Goal: Information Seeking & Learning: Compare options

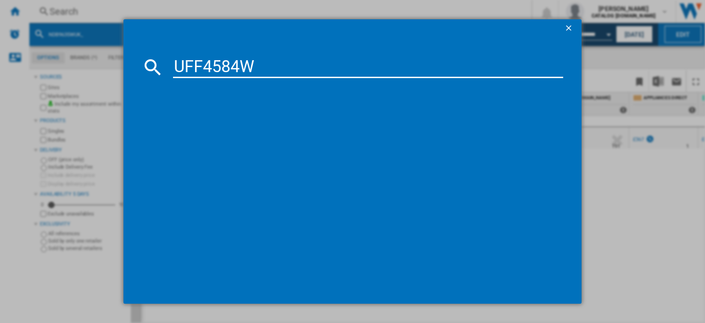
type input "UFF4584W"
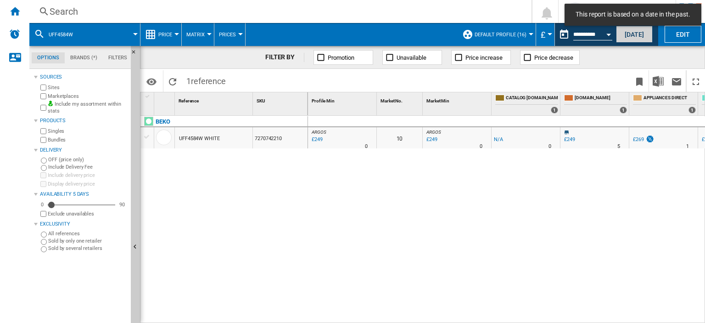
click at [642, 35] on button "[DATE]" at bounding box center [634, 34] width 37 height 17
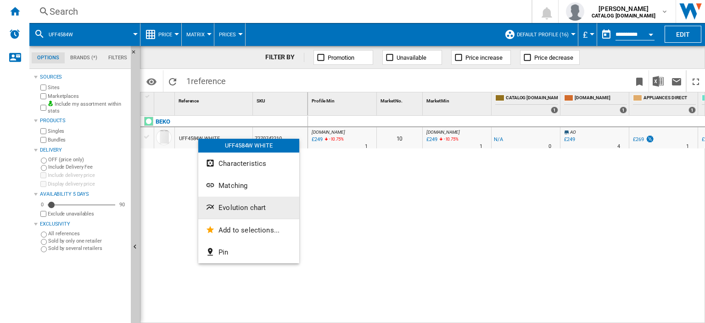
click at [229, 205] on span "Evolution chart" at bounding box center [242, 207] width 47 height 8
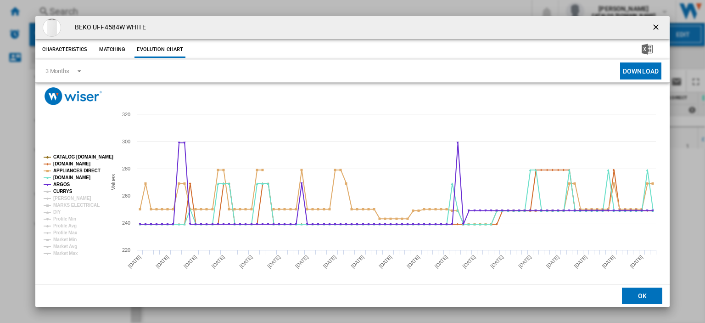
click at [61, 190] on tspan "CURRYS" at bounding box center [62, 191] width 19 height 5
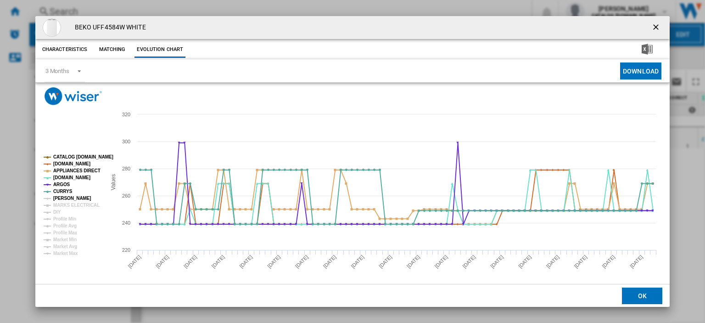
click at [62, 196] on tspan "[PERSON_NAME]" at bounding box center [72, 198] width 38 height 5
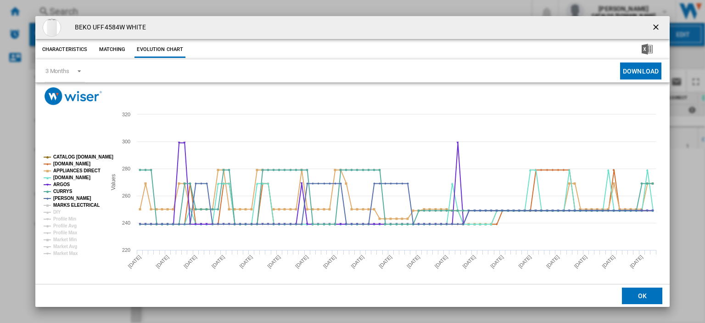
click at [64, 206] on tspan "MARKS ELECTRICAL" at bounding box center [76, 205] width 46 height 5
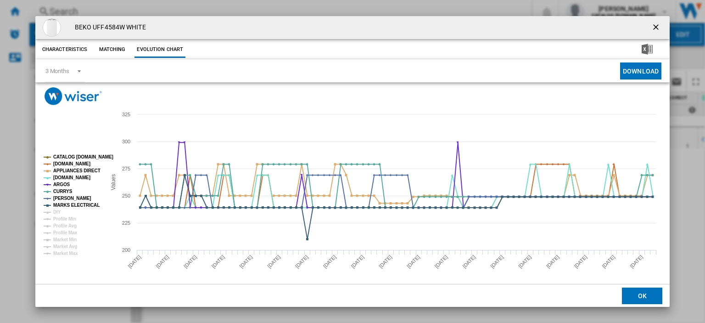
click at [652, 26] on ng-md-icon "getI18NText('BUTTONS.CLOSE_DIALOG')" at bounding box center [657, 28] width 11 height 11
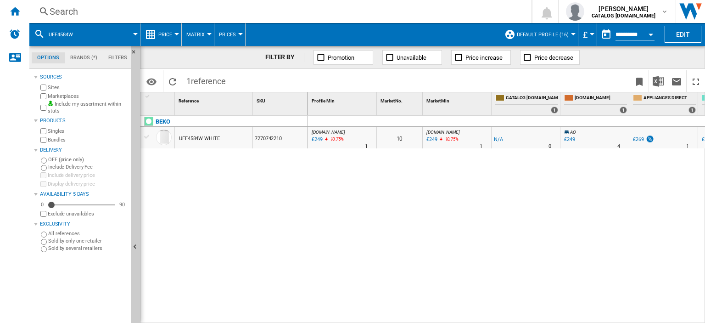
click at [56, 10] on div "Search" at bounding box center [279, 11] width 458 height 13
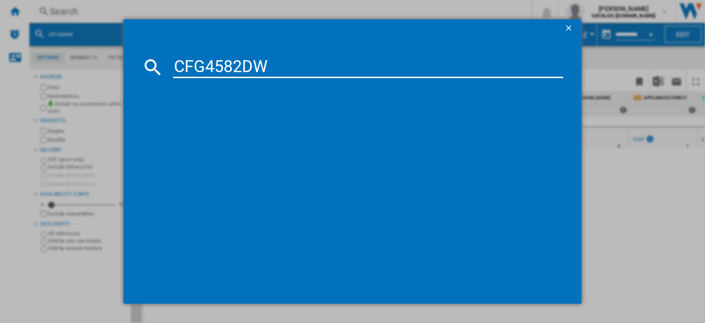
type input "CFG4582DW"
click at [217, 118] on div "BEKO CFG4582DW WHITE" at bounding box center [357, 127] width 412 height 20
click at [217, 126] on div "BEKO CFG4582DW WHITE" at bounding box center [359, 126] width 381 height 9
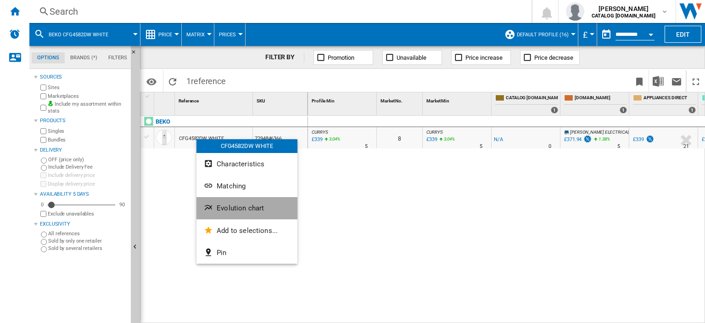
click at [237, 209] on span "Evolution chart" at bounding box center [240, 208] width 47 height 8
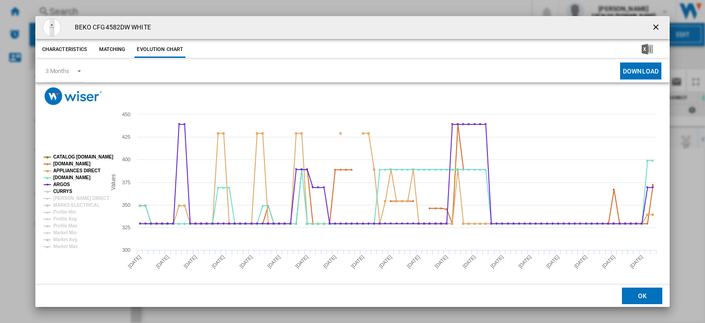
click at [62, 191] on tspan "CURRYS" at bounding box center [62, 191] width 19 height 5
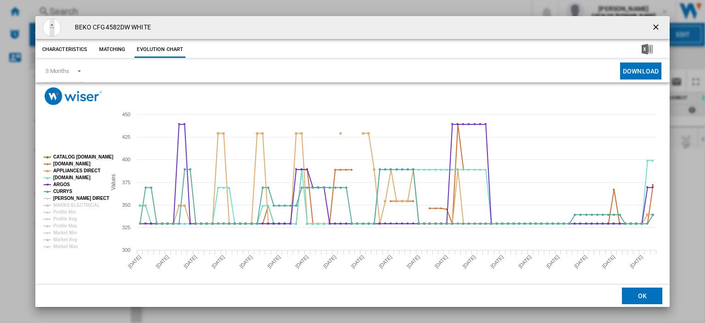
click at [62, 196] on tspan "[PERSON_NAME] DIRECT" at bounding box center [81, 198] width 56 height 5
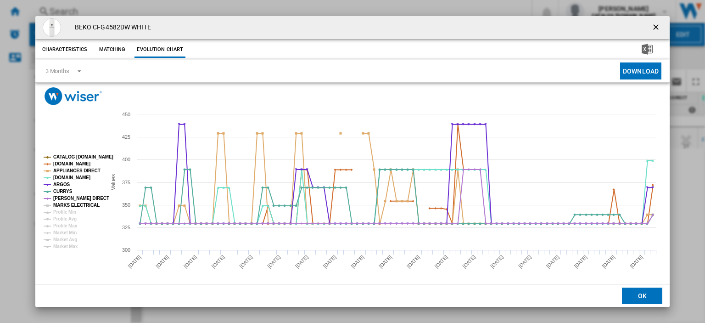
click at [62, 203] on tspan "MARKS ELECTRICAL" at bounding box center [76, 205] width 46 height 5
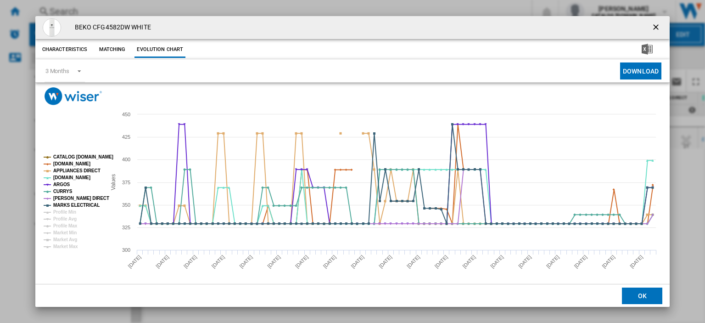
click at [652, 26] on ng-md-icon "getI18NText('BUTTONS.CLOSE_DIALOG')" at bounding box center [657, 28] width 11 height 11
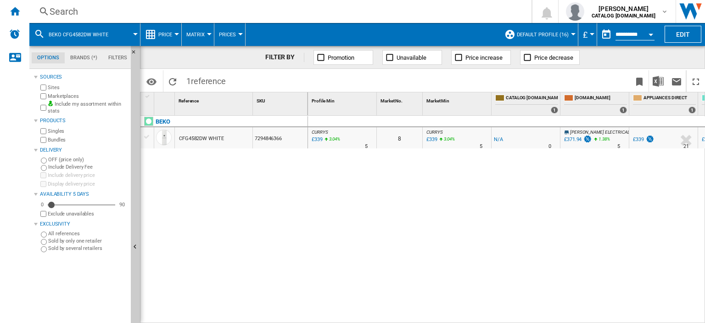
click at [57, 9] on div "Search" at bounding box center [279, 11] width 458 height 13
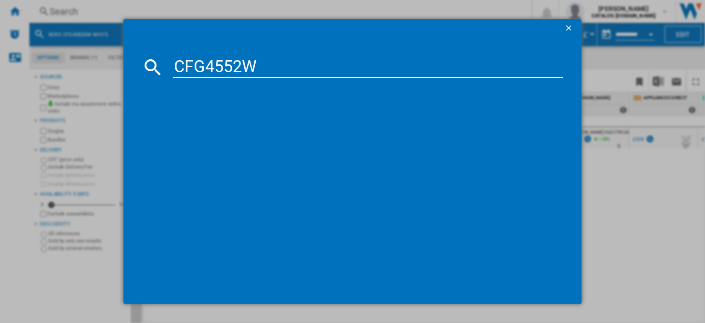
type input "CFG4552W"
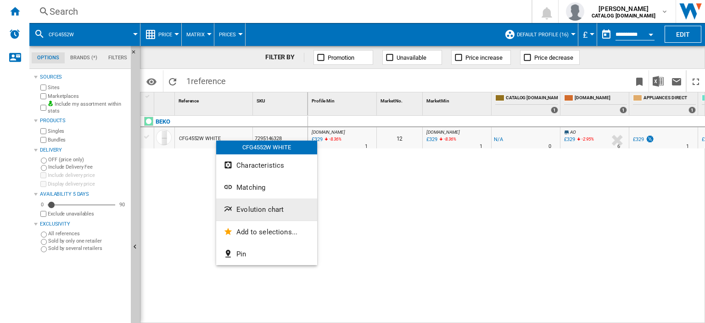
click at [255, 210] on span "Evolution chart" at bounding box center [259, 209] width 47 height 8
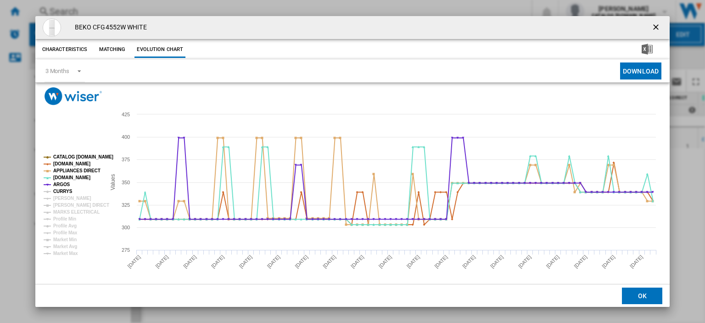
click at [68, 191] on tspan "CURRYS" at bounding box center [62, 191] width 19 height 5
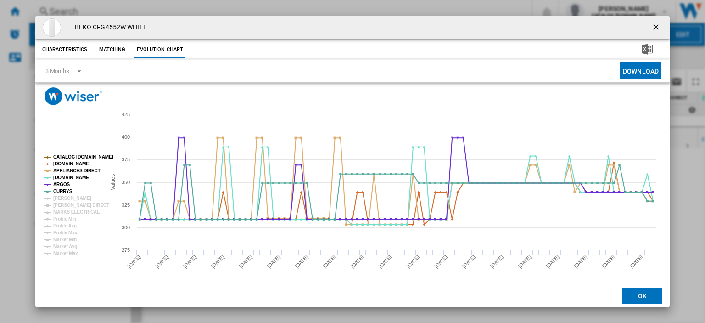
click at [68, 194] on tspan "CURRYS" at bounding box center [62, 191] width 19 height 5
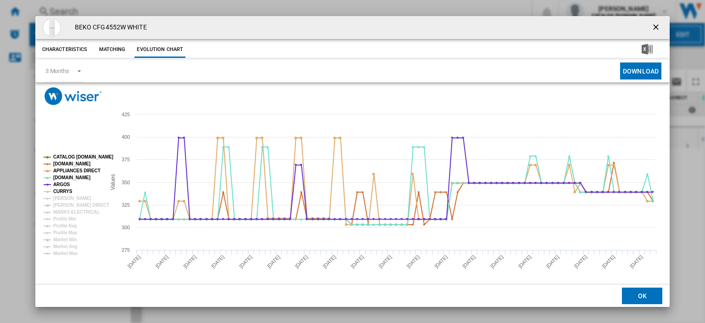
click at [68, 191] on tspan "CURRYS" at bounding box center [62, 191] width 19 height 5
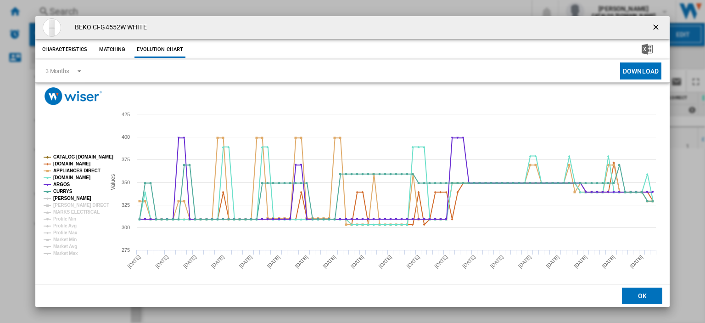
click at [67, 197] on tspan "[PERSON_NAME]" at bounding box center [72, 198] width 38 height 5
click at [67, 203] on tspan "[PERSON_NAME] DIRECT" at bounding box center [81, 205] width 56 height 5
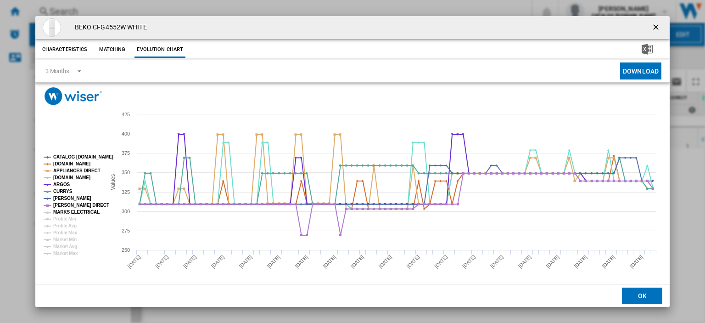
click at [66, 211] on tspan "MARKS ELECTRICAL" at bounding box center [76, 211] width 46 height 5
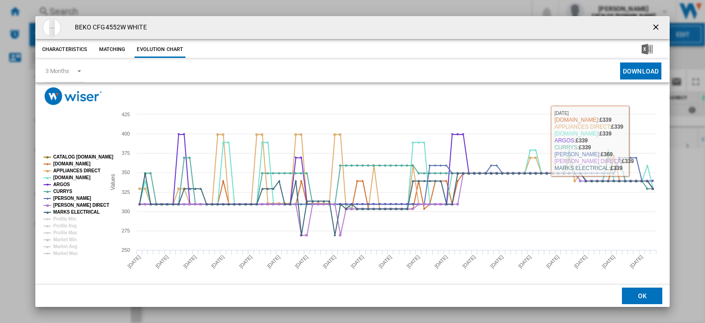
click at [652, 29] on ng-md-icon "getI18NText('BUTTONS.CLOSE_DIALOG')" at bounding box center [657, 28] width 11 height 11
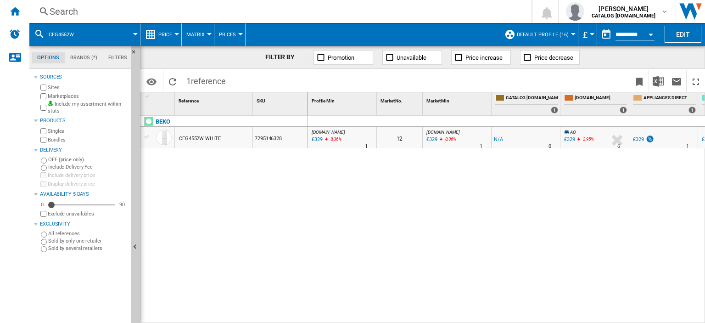
drag, startPoint x: 424, startPoint y: 317, endPoint x: 448, endPoint y: 321, distance: 24.1
click at [448, 321] on div "0 [DOMAIN_NAME] : AO -1.0 % £329 -8.36 % N/A 1 [DOMAIN_NAME] : AO 12 [DOMAIN_NA…" at bounding box center [507, 220] width 398 height 208
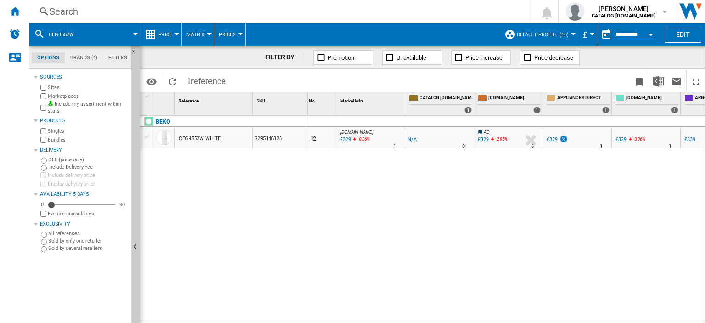
scroll to position [0, 87]
click at [621, 139] on div "£329" at bounding box center [620, 139] width 11 height 6
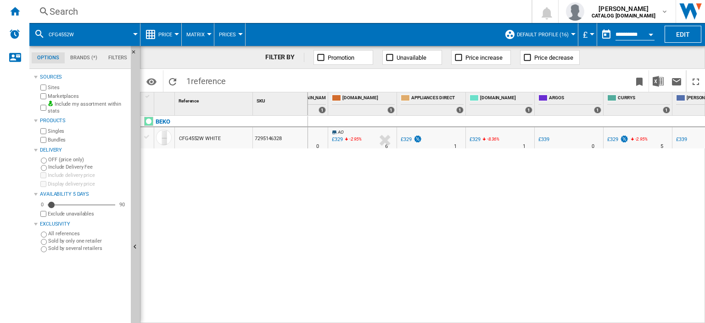
scroll to position [0, 369]
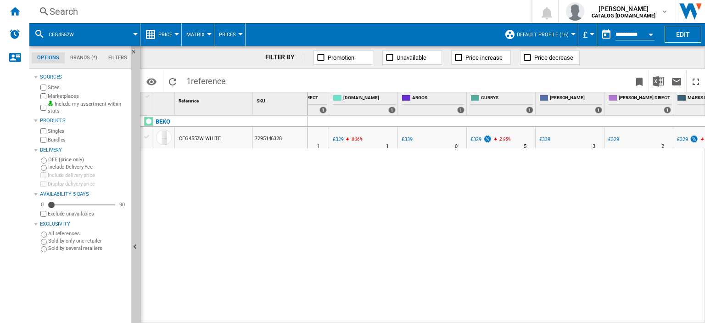
click at [477, 139] on div "£329" at bounding box center [476, 139] width 11 height 6
click at [61, 11] on div "Search" at bounding box center [279, 11] width 458 height 13
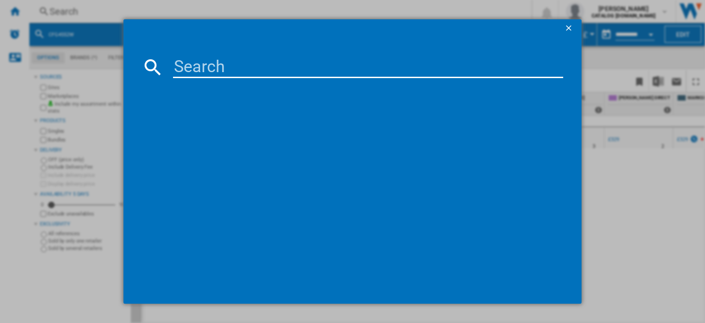
type input "CFG4582DS"
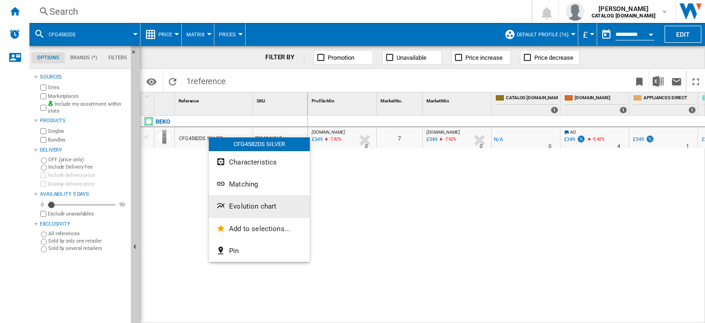
click at [253, 206] on span "Evolution chart" at bounding box center [252, 206] width 47 height 8
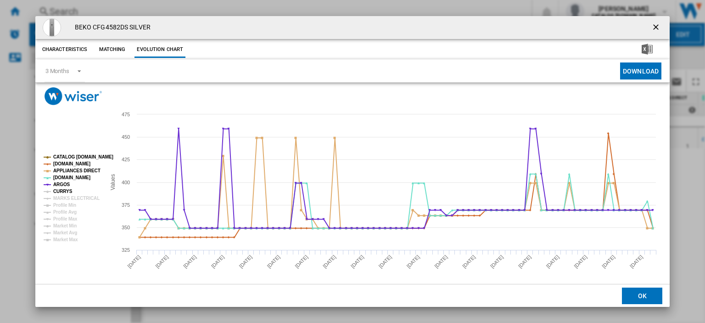
click at [59, 191] on tspan "CURRYS" at bounding box center [62, 191] width 19 height 5
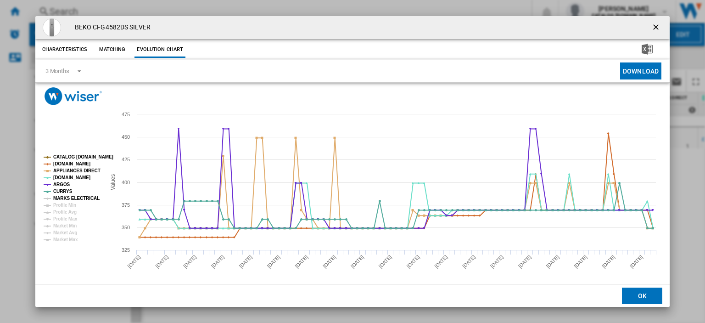
click at [62, 198] on tspan "MARKS ELECTRICAL" at bounding box center [76, 198] width 46 height 5
click at [655, 27] on ng-md-icon "getI18NText('BUTTONS.CLOSE_DIALOG')" at bounding box center [657, 28] width 11 height 11
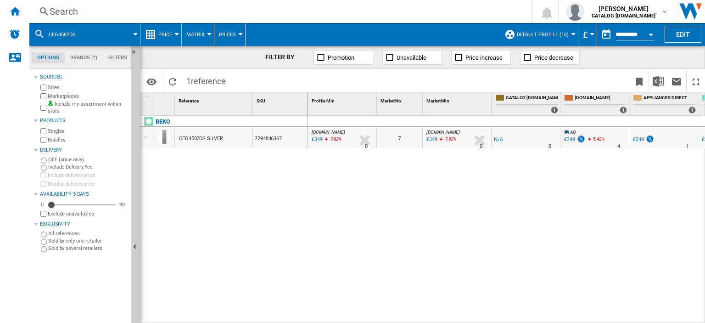
click at [66, 11] on div "Search" at bounding box center [279, 11] width 458 height 13
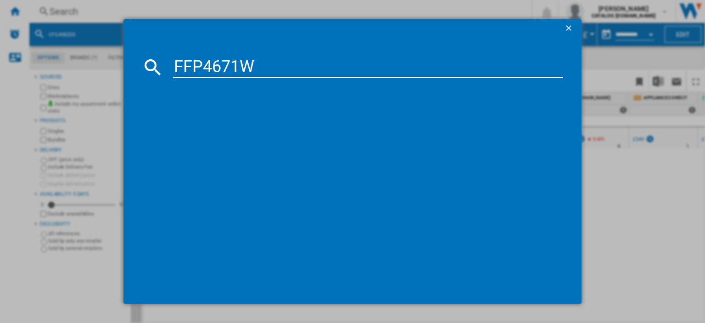
type input "FFP4671W"
click at [197, 128] on div "BEKO FFP4671W WHITE" at bounding box center [359, 126] width 381 height 9
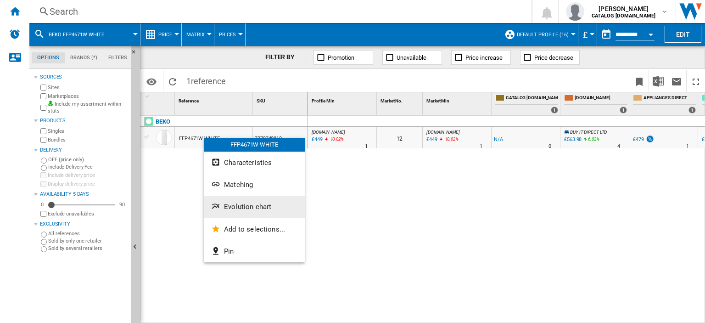
click at [247, 203] on span "Evolution chart" at bounding box center [247, 207] width 47 height 8
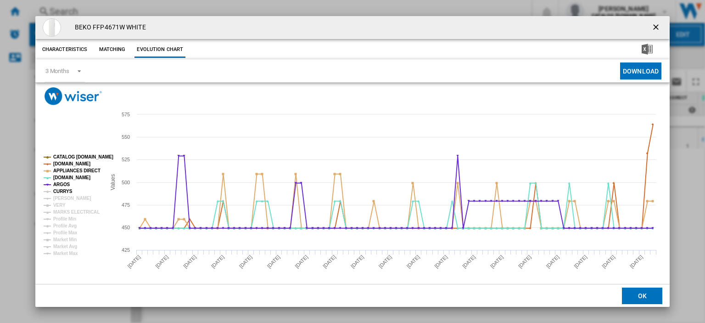
click at [66, 191] on tspan "CURRYS" at bounding box center [62, 191] width 19 height 5
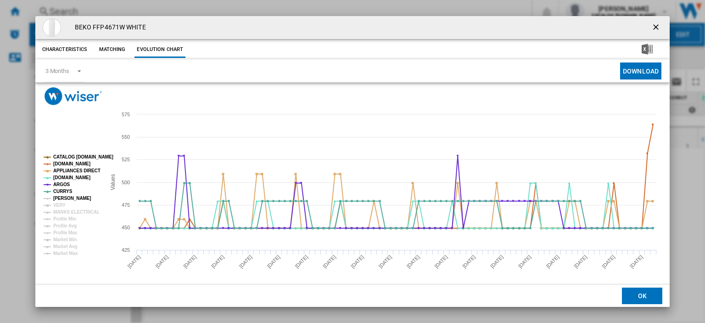
click at [64, 198] on tspan "[PERSON_NAME]" at bounding box center [72, 198] width 38 height 5
click at [64, 203] on tspan "VERY" at bounding box center [59, 205] width 12 height 5
click at [66, 211] on tspan "MARKS ELECTRICAL" at bounding box center [76, 211] width 46 height 5
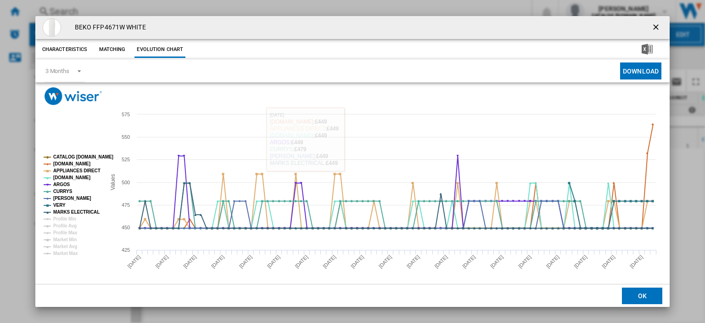
click at [653, 24] on ng-md-icon "getI18NText('BUTTONS.CLOSE_DIALOG')" at bounding box center [657, 28] width 11 height 11
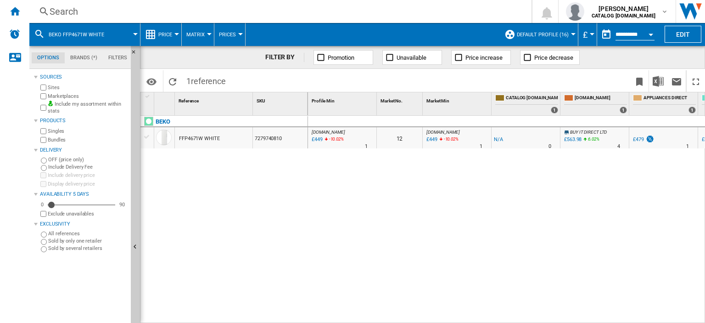
click at [61, 15] on div "Search" at bounding box center [279, 11] width 458 height 13
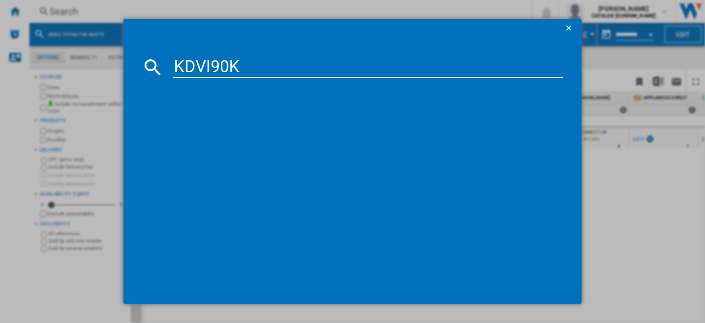
type input "KDVI90K"
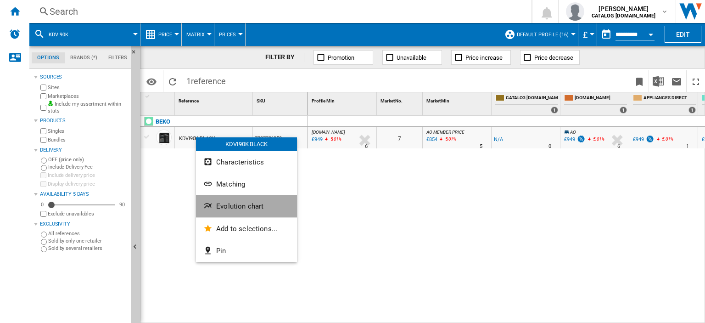
click at [217, 202] on button "Evolution chart" at bounding box center [246, 206] width 101 height 22
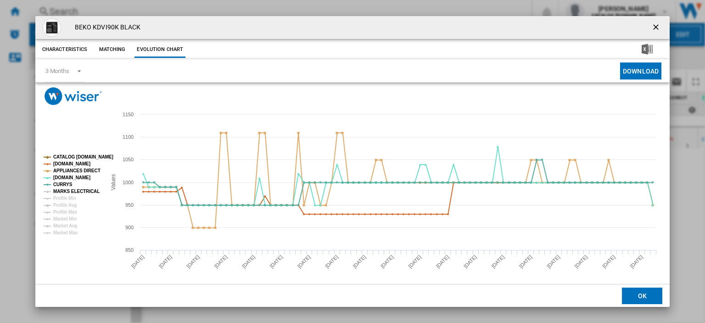
click at [77, 190] on tspan "MARKS ELECTRICAL" at bounding box center [76, 191] width 46 height 5
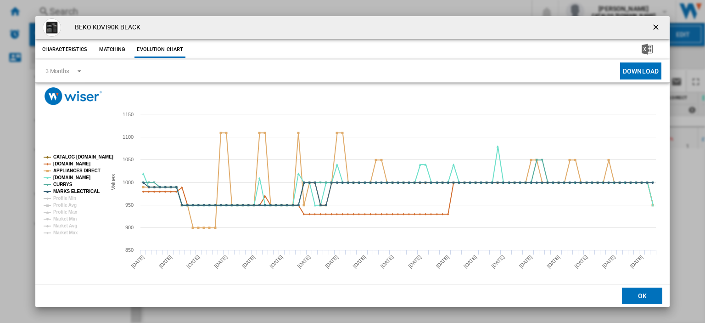
click at [652, 25] on ng-md-icon "getI18NText('BUTTONS.CLOSE_DIALOG')" at bounding box center [657, 28] width 11 height 11
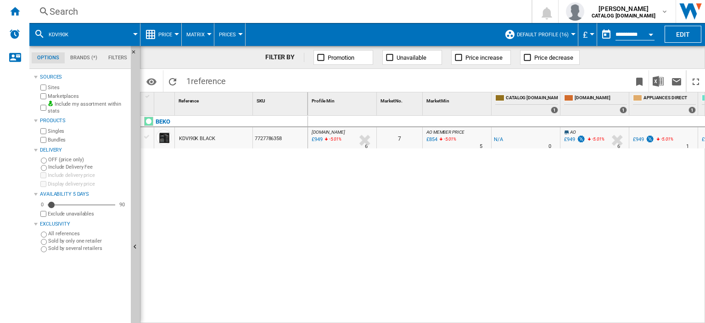
click at [64, 11] on div "Search" at bounding box center [279, 11] width 458 height 13
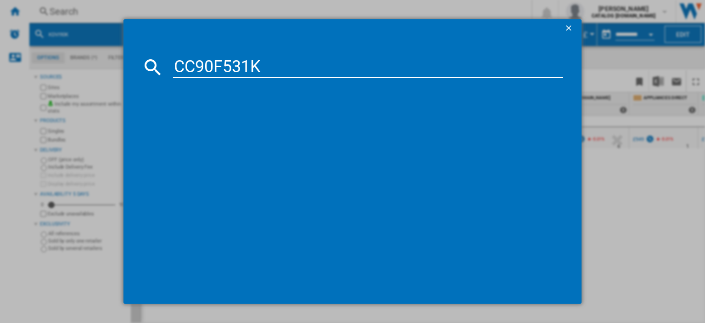
type input "CC90F531K"
click at [213, 125] on div "LEISURE CC90F531K BLACK" at bounding box center [359, 126] width 381 height 9
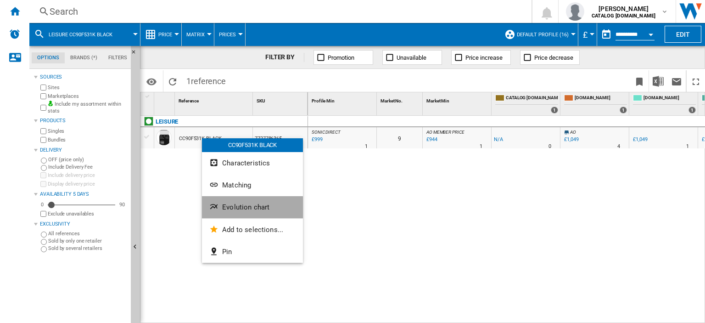
click at [245, 208] on span "Evolution chart" at bounding box center [245, 207] width 47 height 8
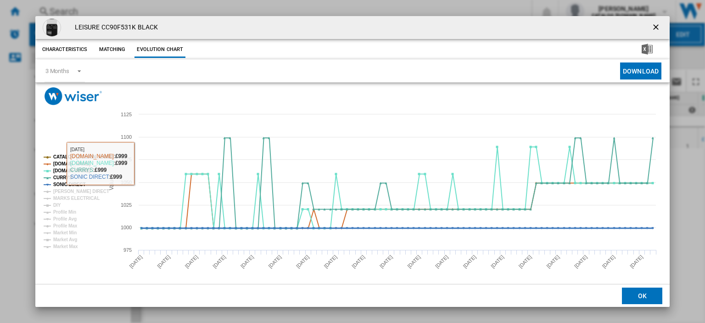
click at [68, 187] on tspan "SONIC DIRECT" at bounding box center [69, 184] width 32 height 5
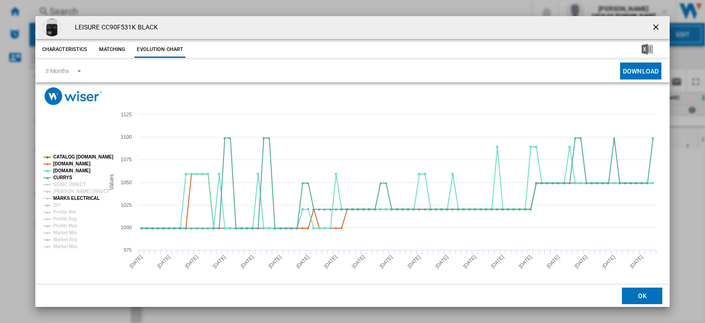
click at [67, 196] on tspan "MARKS ELECTRICAL" at bounding box center [76, 198] width 46 height 5
click at [67, 189] on tspan "[PERSON_NAME] DIRECT" at bounding box center [81, 191] width 56 height 5
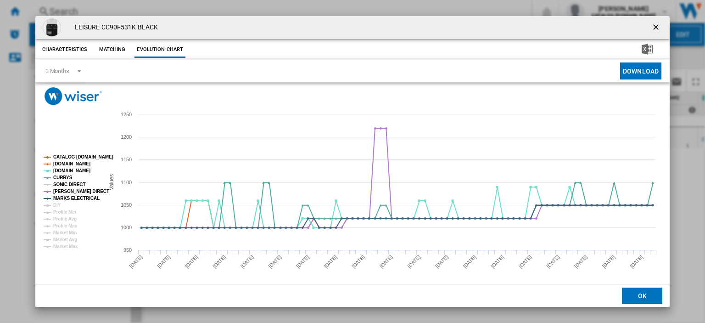
click at [72, 183] on tspan "SONIC DIRECT" at bounding box center [69, 184] width 32 height 5
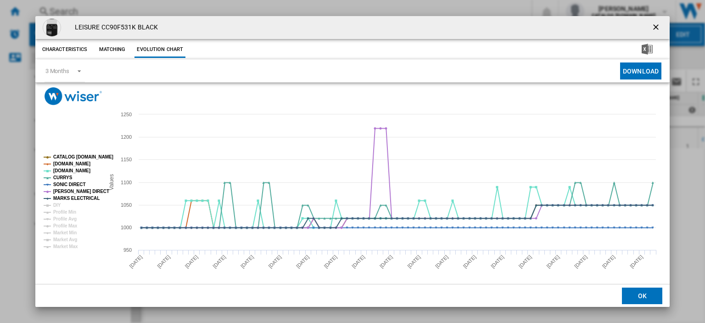
click at [652, 26] on ng-md-icon "getI18NText('BUTTONS.CLOSE_DIALOG')" at bounding box center [657, 28] width 11 height 11
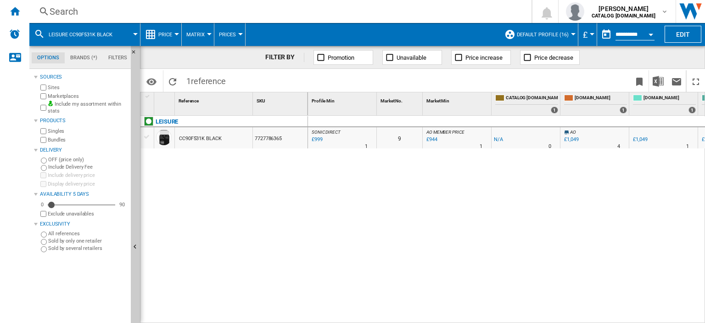
click at [64, 11] on div "Search" at bounding box center [279, 11] width 458 height 13
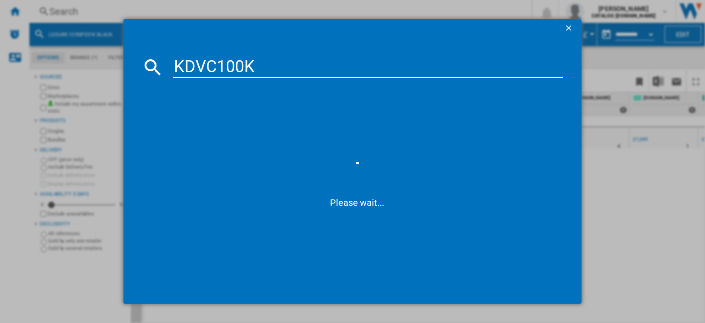
type input "KDVC100K"
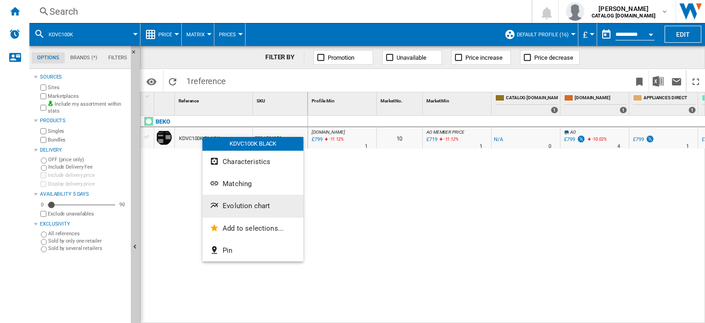
click at [239, 208] on span "Evolution chart" at bounding box center [246, 206] width 47 height 8
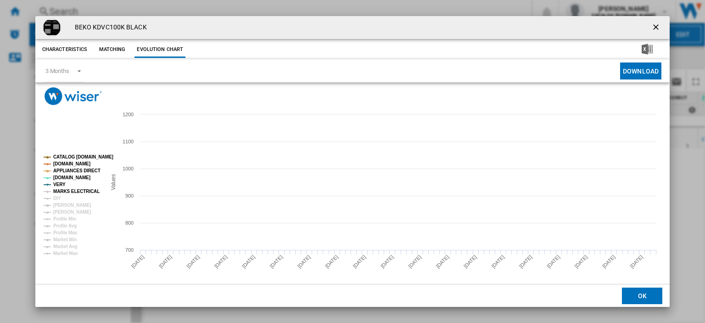
click at [72, 191] on tspan "MARKS ELECTRICAL" at bounding box center [76, 191] width 46 height 5
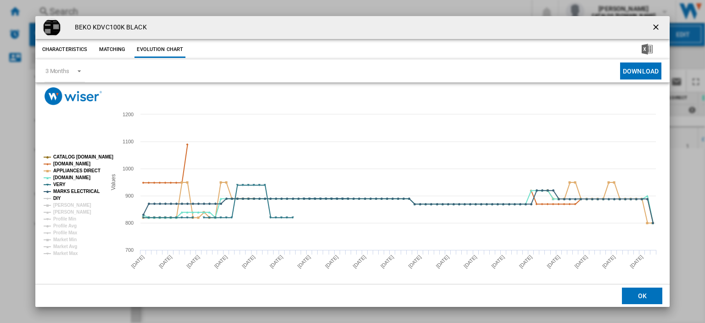
click at [55, 197] on tspan "DIY" at bounding box center [57, 198] width 8 height 5
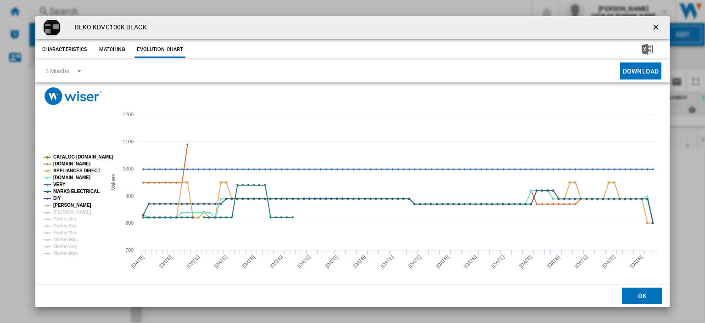
click at [59, 203] on tspan "[PERSON_NAME]" at bounding box center [72, 205] width 38 height 5
click at [653, 30] on ng-md-icon "getI18NText('BUTTONS.CLOSE_DIALOG')" at bounding box center [657, 28] width 11 height 11
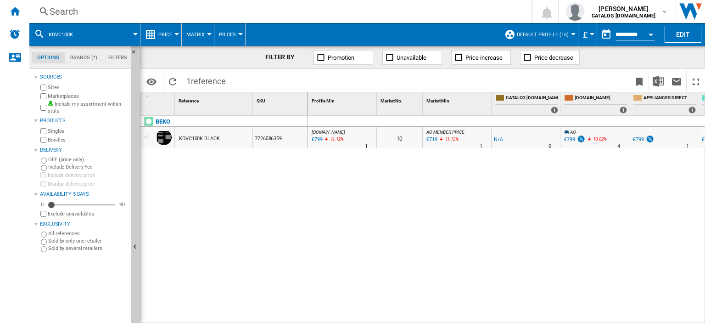
click at [64, 8] on div "Search" at bounding box center [279, 11] width 458 height 13
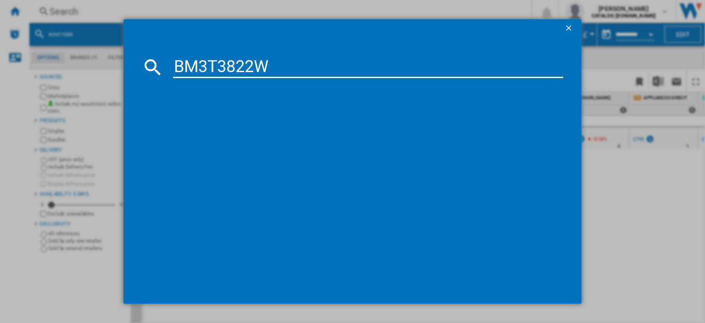
type input "BM3T3822W"
click at [227, 128] on div "BEKO BM3T3822W WHITE" at bounding box center [359, 126] width 381 height 9
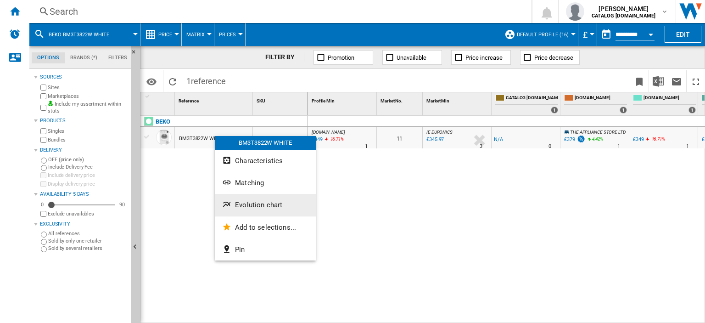
click at [254, 203] on span "Evolution chart" at bounding box center [258, 205] width 47 height 8
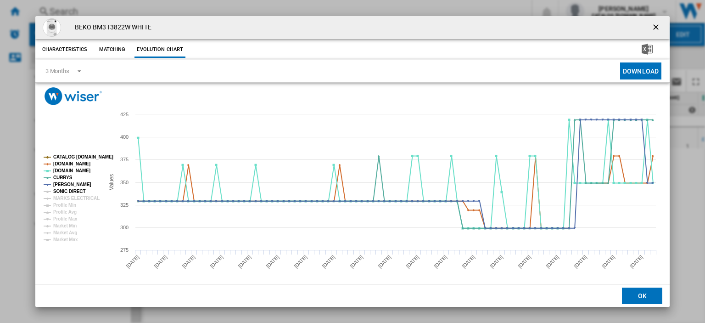
click at [55, 189] on tspan "SONIC DIRECT" at bounding box center [69, 191] width 32 height 5
click at [62, 200] on tspan "MARKS ELECTRICAL" at bounding box center [76, 198] width 46 height 5
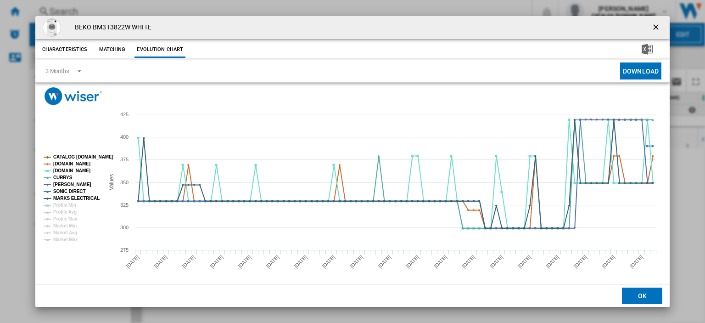
click at [654, 28] on ng-md-icon "getI18NText('BUTTONS.CLOSE_DIALOG')" at bounding box center [657, 28] width 11 height 11
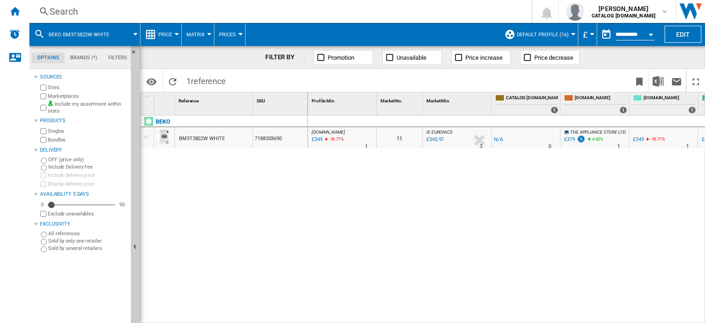
click at [57, 17] on div "Search" at bounding box center [279, 11] width 458 height 13
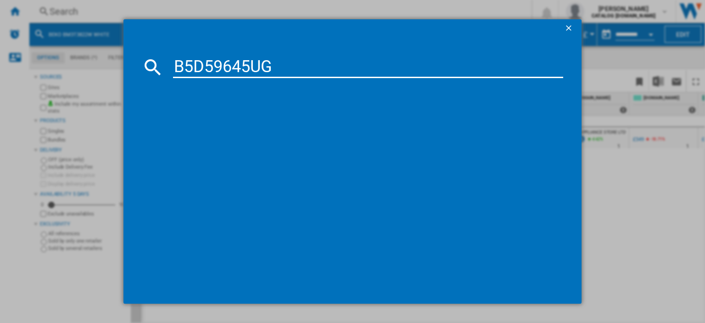
type input "B5D59645UG"
click at [215, 124] on div "BEKO B5D59645UG GRAPHITE" at bounding box center [359, 126] width 381 height 9
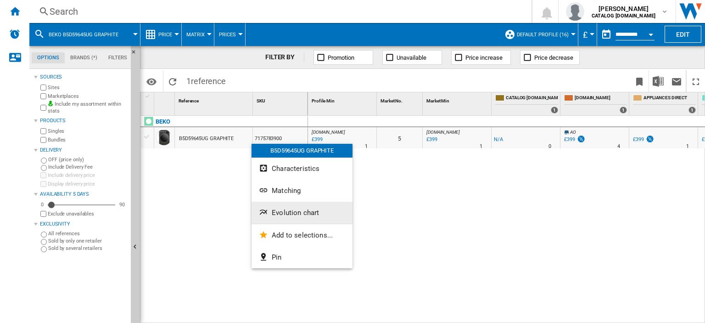
click at [293, 212] on span "Evolution chart" at bounding box center [295, 212] width 47 height 8
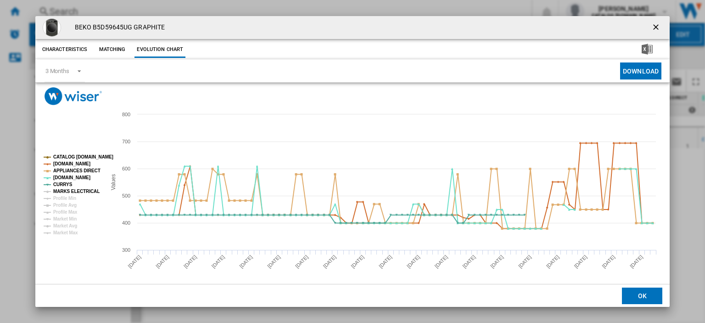
click at [58, 191] on tspan "MARKS ELECTRICAL" at bounding box center [76, 191] width 46 height 5
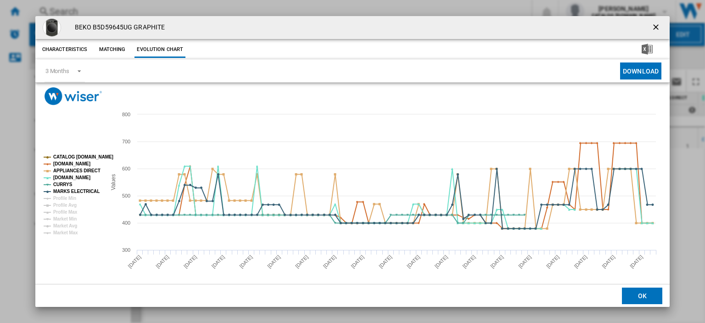
click at [654, 28] on ng-md-icon "getI18NText('BUTTONS.CLOSE_DIALOG')" at bounding box center [657, 28] width 11 height 11
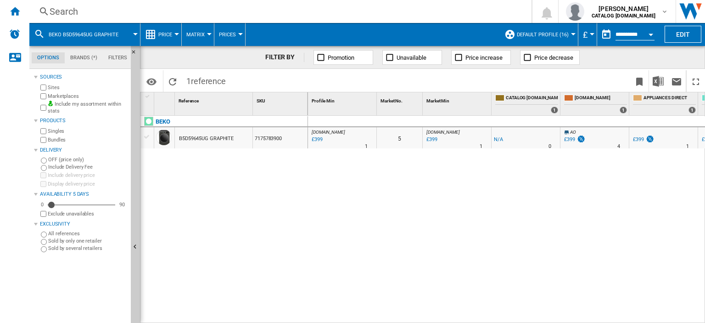
click at [63, 11] on div "Search" at bounding box center [279, 11] width 458 height 13
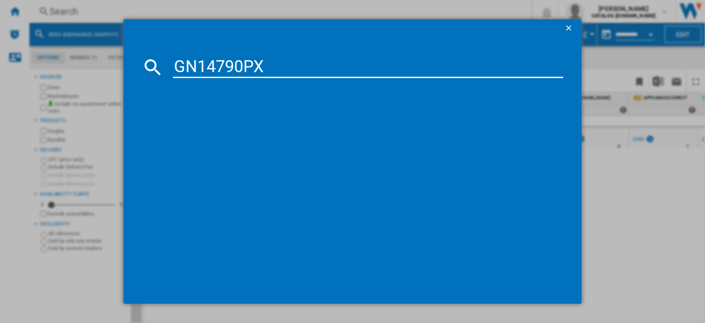
type input "GN14790PX"
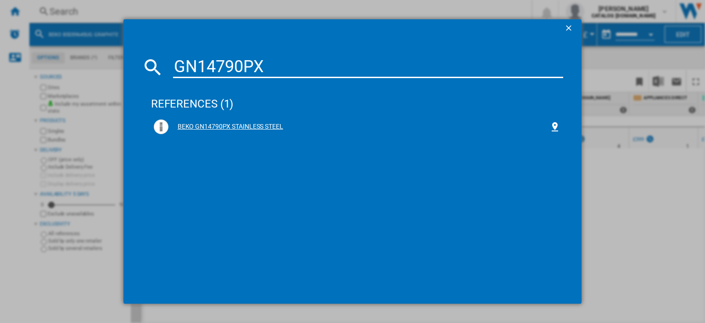
click at [211, 125] on div "BEKO GN14790PX STAINLESS STEEL" at bounding box center [359, 126] width 381 height 9
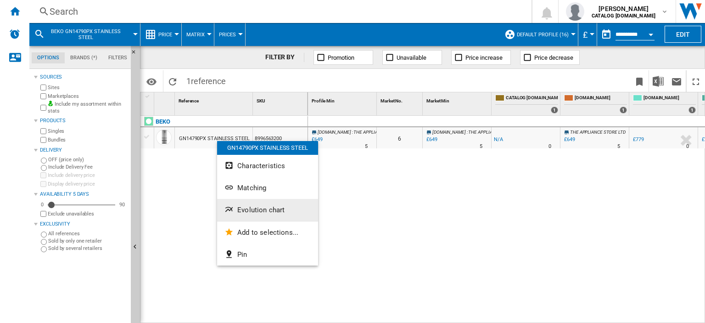
click at [269, 214] on button "Evolution chart" at bounding box center [267, 210] width 101 height 22
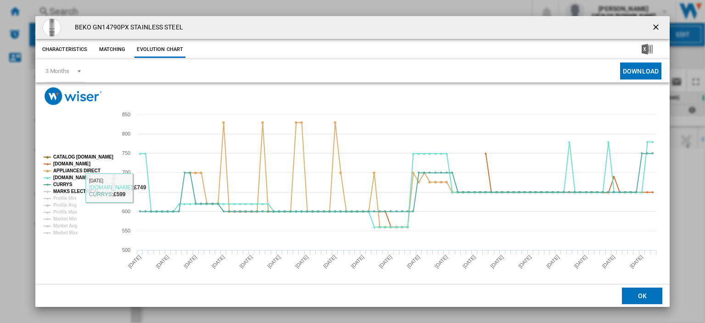
click at [82, 192] on tspan "MARKS ELECTRICAL" at bounding box center [76, 191] width 46 height 5
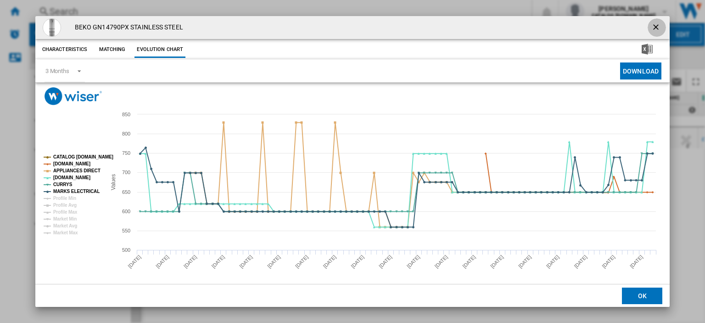
drag, startPoint x: 649, startPoint y: 26, endPoint x: 384, endPoint y: 20, distance: 265.5
click at [652, 26] on ng-md-icon "getI18NText('BUTTONS.CLOSE_DIALOG')" at bounding box center [657, 28] width 11 height 11
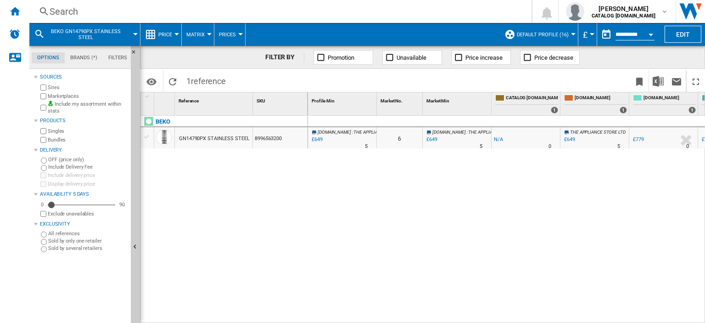
click at [60, 10] on div "Search" at bounding box center [279, 11] width 458 height 13
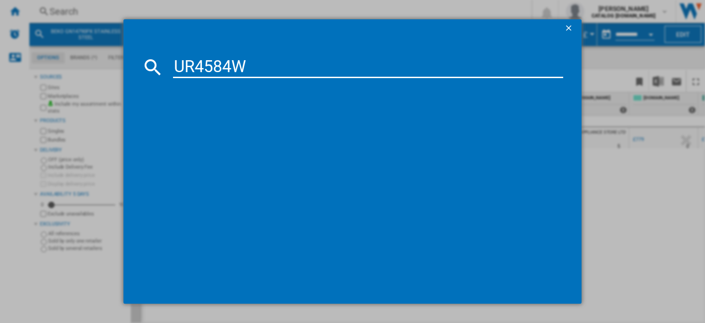
type input "UR4584W"
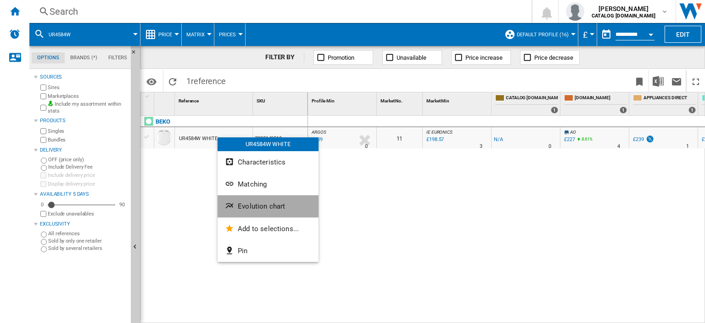
click at [269, 202] on span "Evolution chart" at bounding box center [261, 206] width 47 height 8
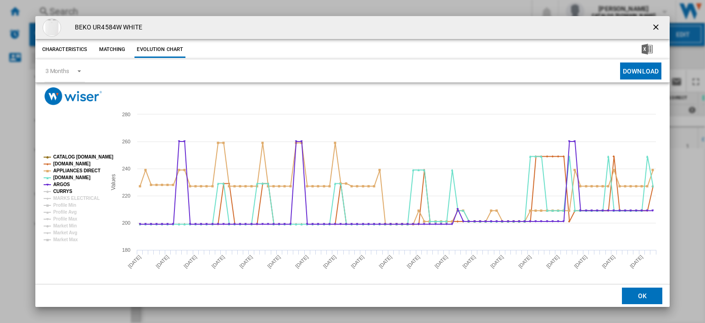
click at [64, 191] on tspan "CURRYS" at bounding box center [62, 191] width 19 height 5
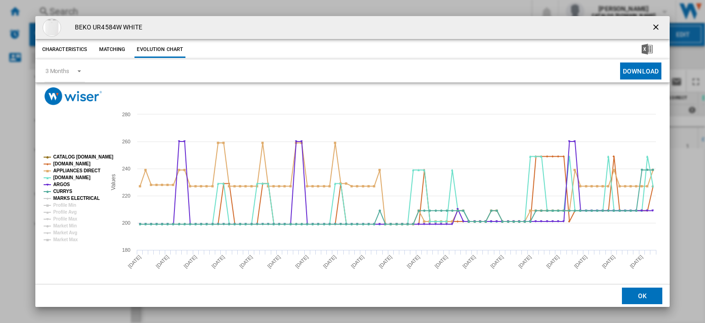
click at [66, 198] on tspan "MARKS ELECTRICAL" at bounding box center [76, 198] width 46 height 5
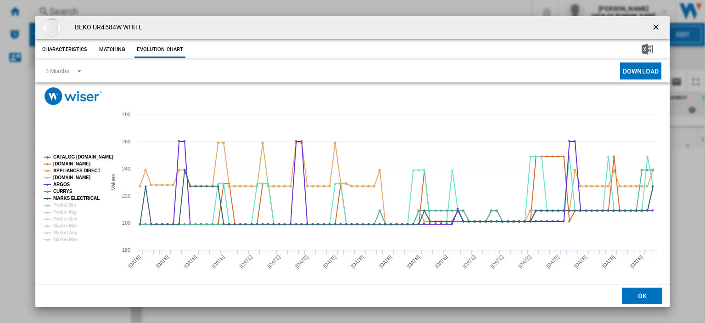
click at [653, 28] on ng-md-icon "getI18NText('BUTTONS.CLOSE_DIALOG')" at bounding box center [657, 28] width 11 height 11
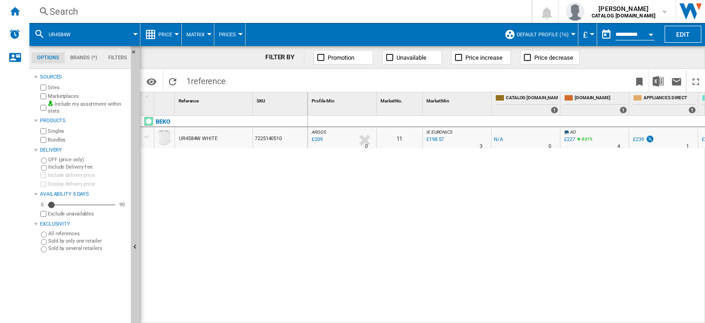
click at [321, 140] on div "£209" at bounding box center [316, 139] width 12 height 9
click at [67, 12] on div "Search" at bounding box center [279, 11] width 458 height 13
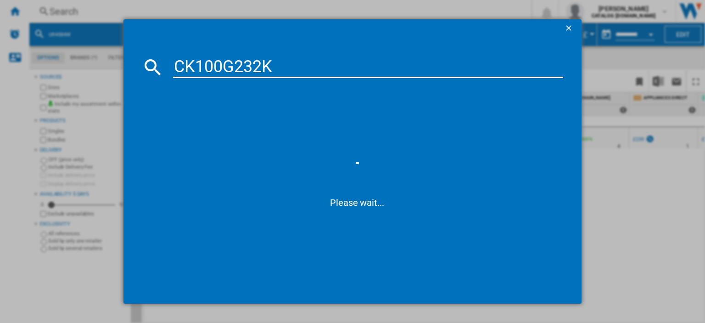
type input "CK100G232K"
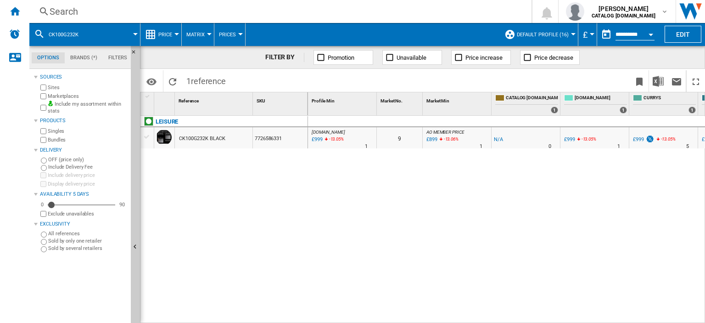
click at [59, 7] on div "Search" at bounding box center [279, 11] width 458 height 13
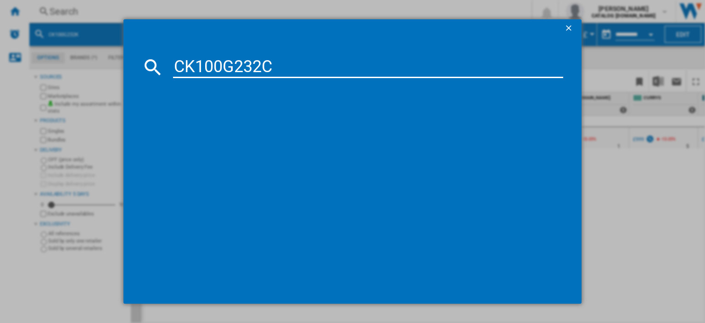
type input "CK100G232C"
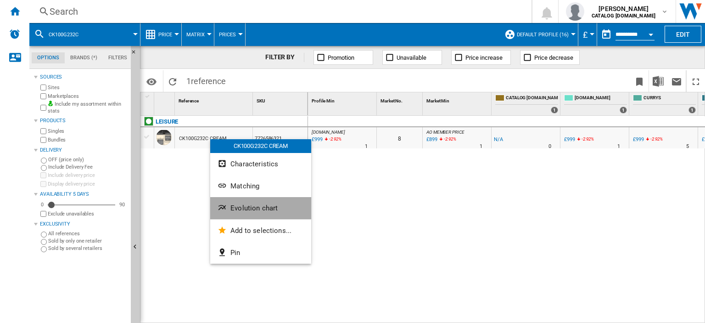
click at [258, 210] on span "Evolution chart" at bounding box center [254, 208] width 47 height 8
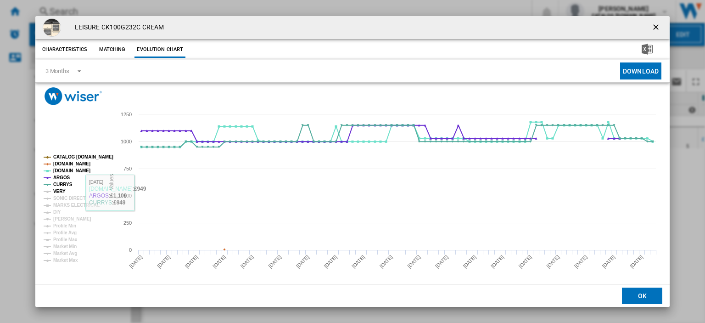
click at [55, 191] on tspan "VERY" at bounding box center [59, 191] width 12 height 5
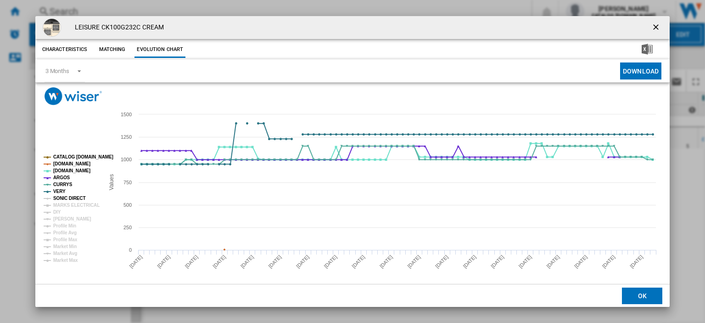
click at [65, 198] on tspan "SONIC DIRECT" at bounding box center [69, 198] width 32 height 5
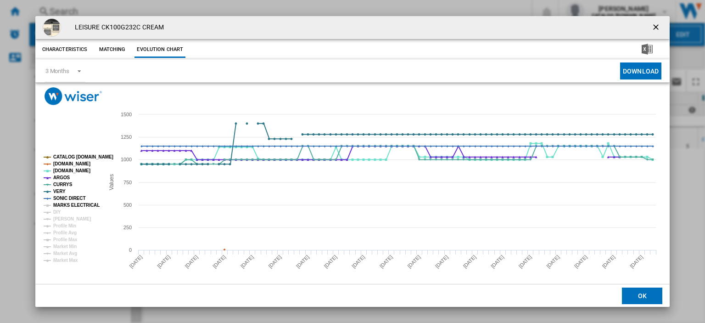
click at [63, 206] on tspan "MARKS ELECTRICAL" at bounding box center [76, 205] width 46 height 5
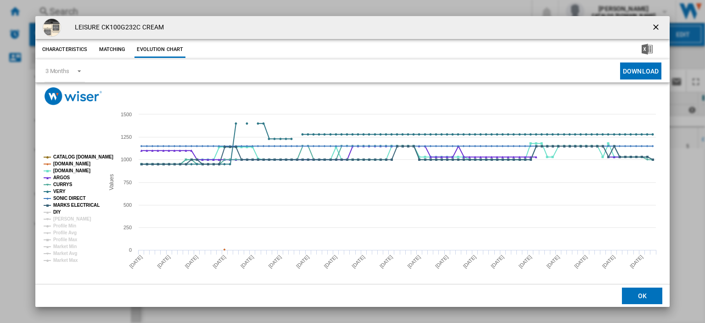
click at [60, 211] on tspan "DIY" at bounding box center [57, 211] width 8 height 5
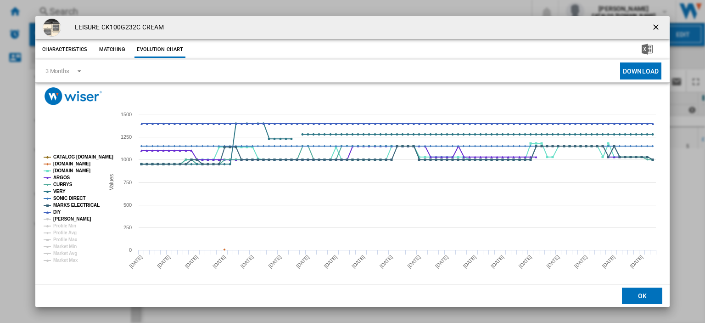
click at [63, 219] on tspan "[PERSON_NAME]" at bounding box center [72, 218] width 38 height 5
click at [654, 27] on ng-md-icon "getI18NText('BUTTONS.CLOSE_DIALOG')" at bounding box center [657, 28] width 11 height 11
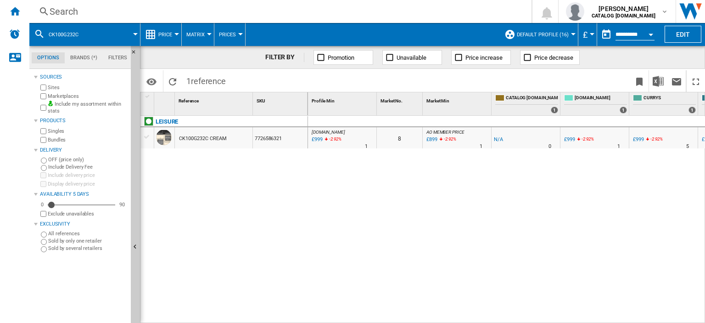
click at [64, 11] on div "Search" at bounding box center [279, 11] width 458 height 13
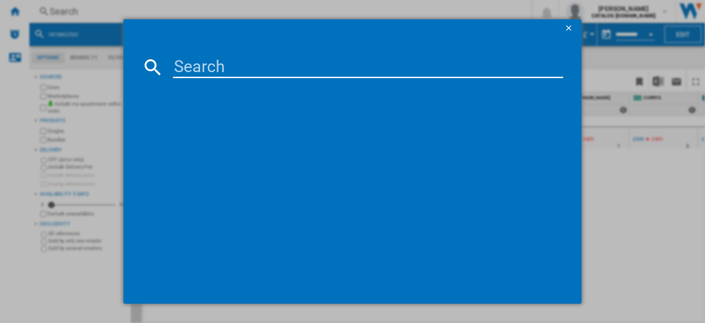
type input "CS90D530X"
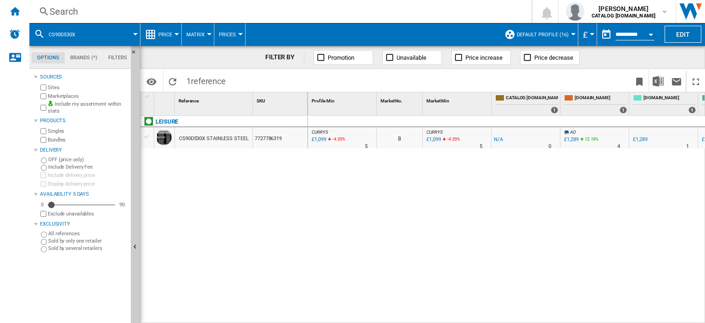
click at [64, 11] on div "Search" at bounding box center [279, 11] width 458 height 13
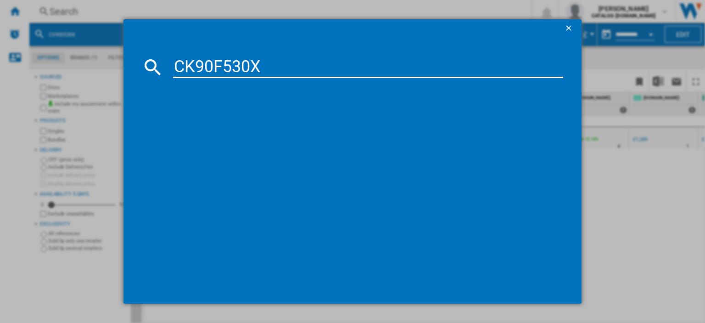
type input "CK90F530X"
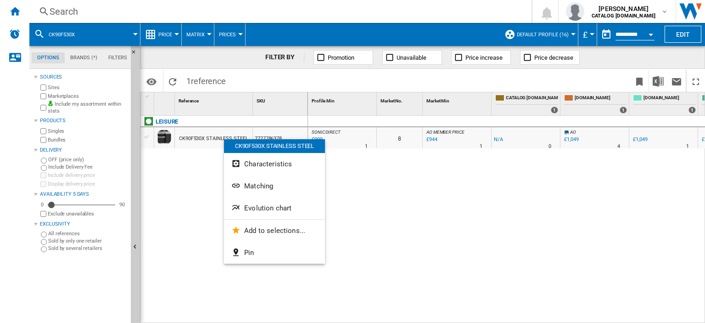
click at [268, 208] on span "Evolution chart" at bounding box center [267, 208] width 47 height 8
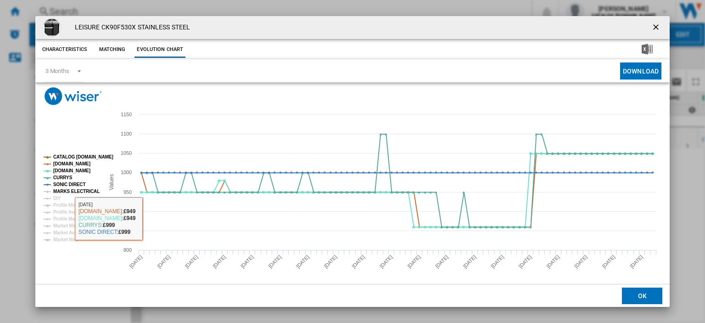
click at [71, 189] on tspan "MARKS ELECTRICAL" at bounding box center [76, 191] width 46 height 5
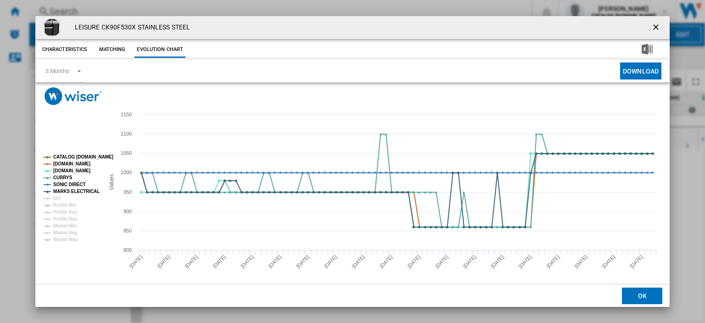
click at [653, 24] on ng-md-icon "getI18NText('BUTTONS.CLOSE_DIALOG')" at bounding box center [657, 28] width 11 height 11
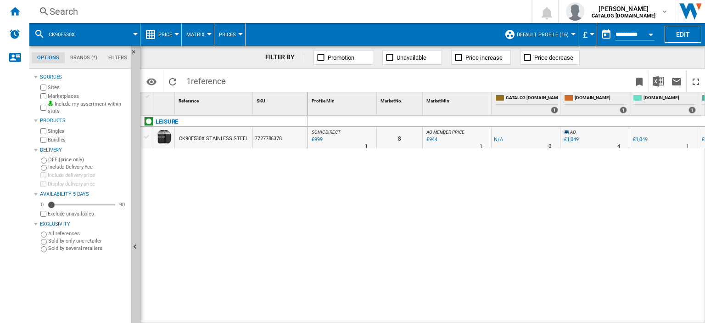
click at [58, 10] on div "Search" at bounding box center [279, 11] width 458 height 13
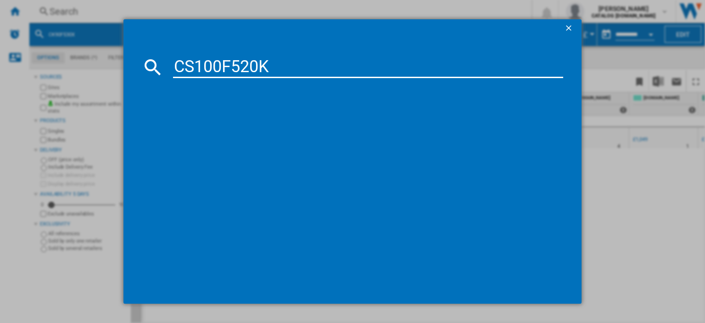
type input "CS100F520K"
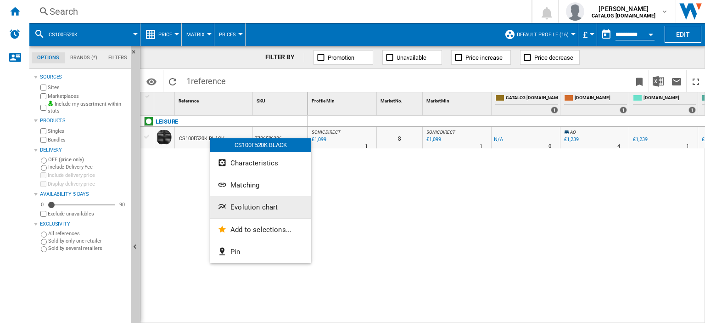
click at [249, 203] on span "Evolution chart" at bounding box center [254, 207] width 47 height 8
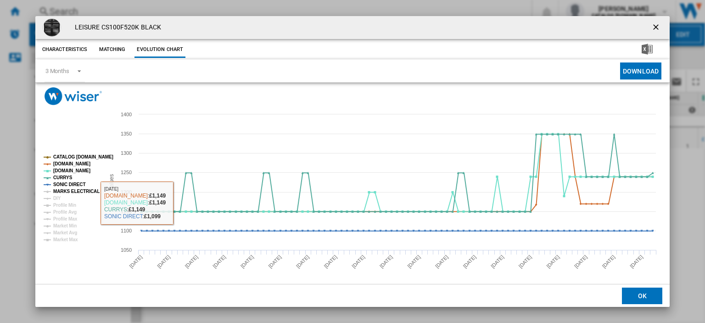
click at [71, 189] on tspan "MARKS ELECTRICAL" at bounding box center [76, 191] width 46 height 5
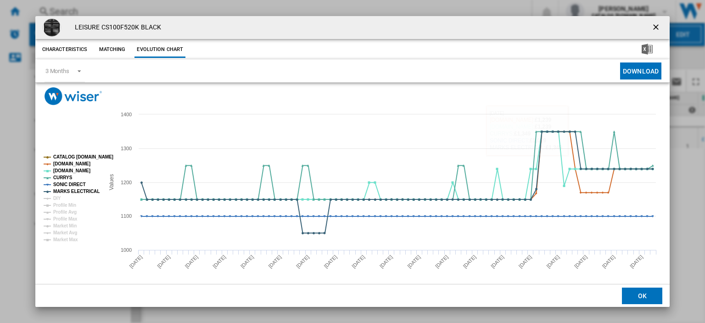
click at [652, 25] on ng-md-icon "getI18NText('BUTTONS.CLOSE_DIALOG')" at bounding box center [657, 28] width 11 height 11
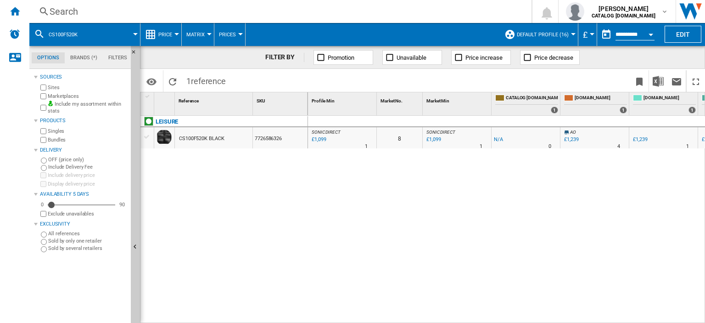
click at [65, 11] on div "Search" at bounding box center [279, 11] width 458 height 13
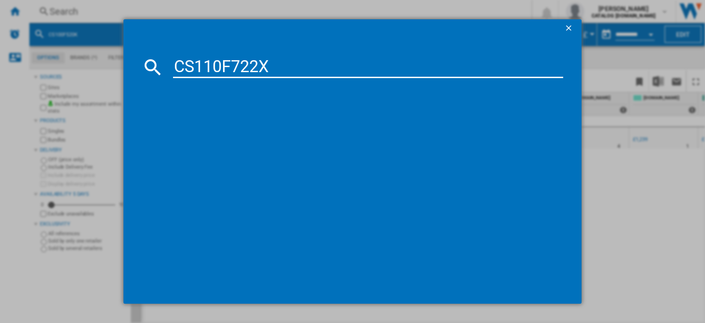
type input "CS110F722X"
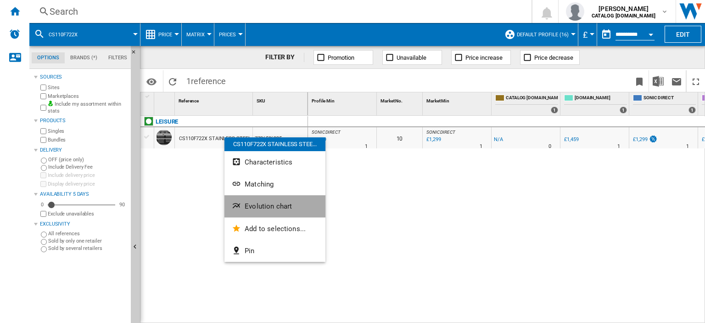
click at [256, 211] on button "Evolution chart" at bounding box center [275, 206] width 101 height 22
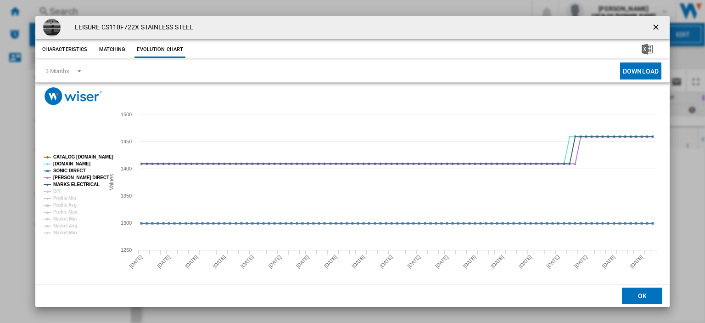
click at [655, 25] on ng-md-icon "getI18NText('BUTTONS.CLOSE_DIALOG')" at bounding box center [657, 28] width 11 height 11
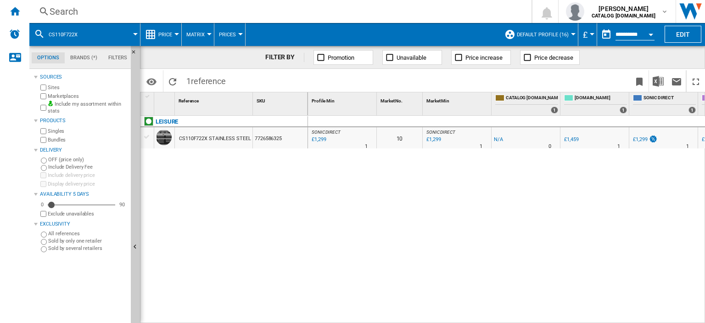
click at [56, 9] on div "Search" at bounding box center [279, 11] width 458 height 13
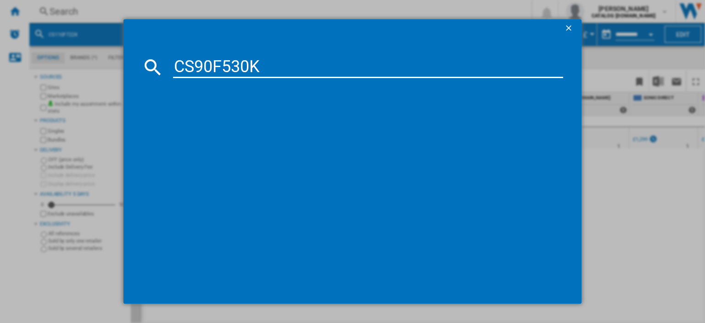
type input "CS90F530K"
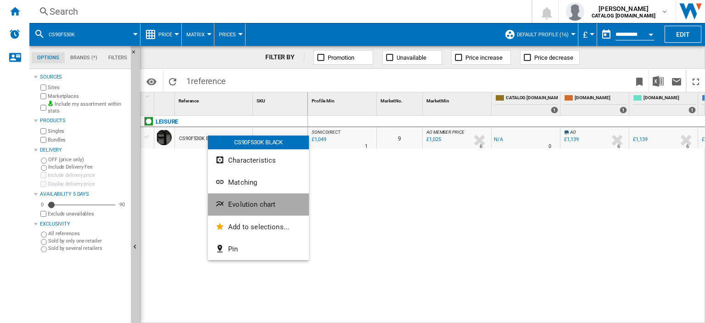
click at [260, 209] on button "Evolution chart" at bounding box center [258, 204] width 101 height 22
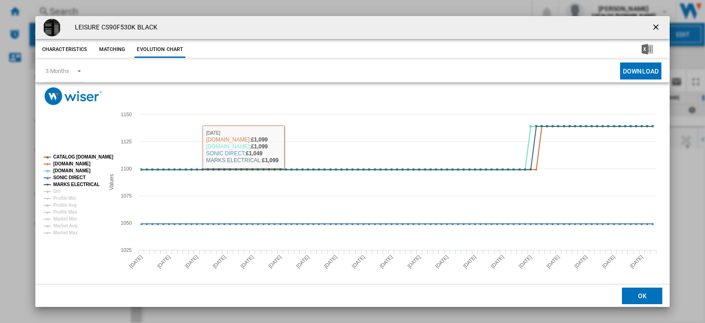
click at [652, 32] on ng-md-icon "getI18NText('BUTTONS.CLOSE_DIALOG')" at bounding box center [657, 28] width 11 height 11
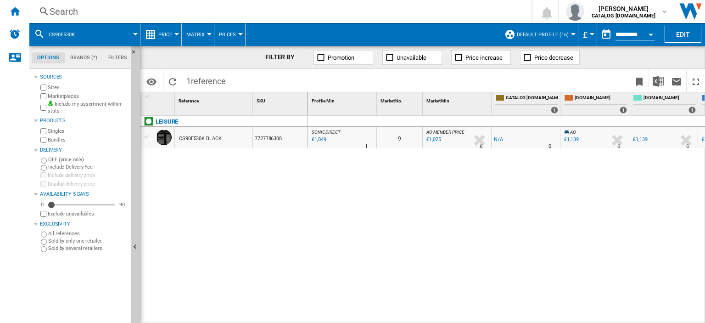
click at [58, 13] on div "Search" at bounding box center [279, 11] width 458 height 13
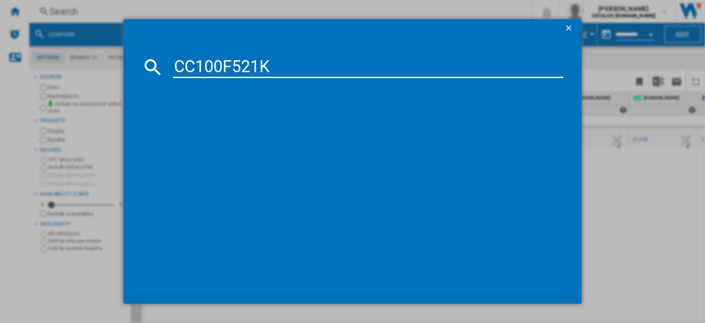
type input "CC100F521K"
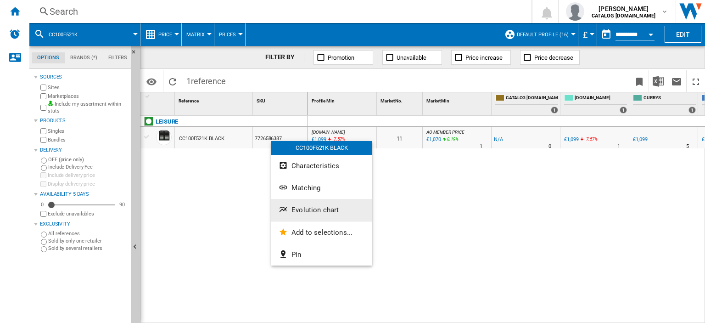
click at [307, 214] on span "Evolution chart" at bounding box center [315, 210] width 47 height 8
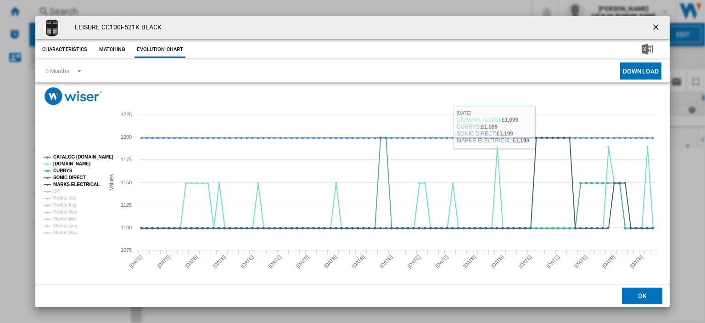
click at [653, 25] on ng-md-icon "getI18NText('BUTTONS.CLOSE_DIALOG')" at bounding box center [657, 28] width 11 height 11
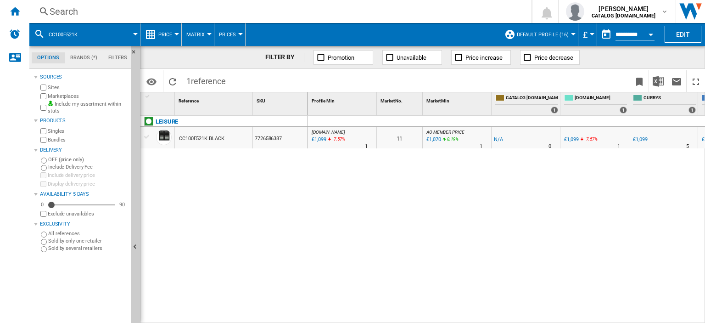
click at [67, 14] on div "Search" at bounding box center [279, 11] width 458 height 13
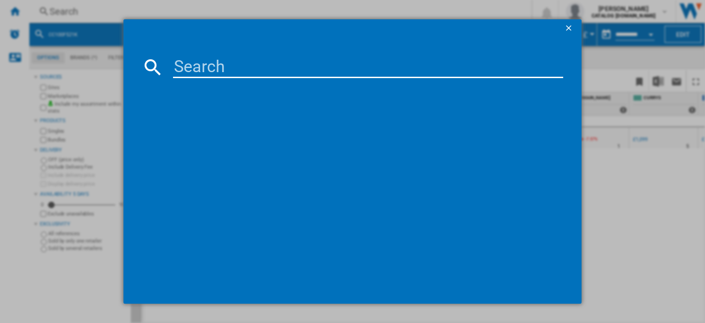
type input "CK100C210K"
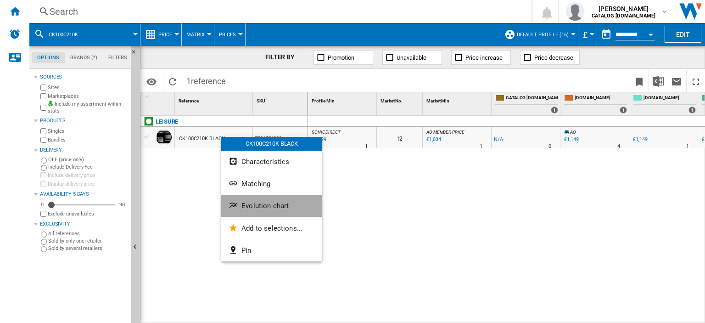
click at [264, 205] on span "Evolution chart" at bounding box center [265, 206] width 47 height 8
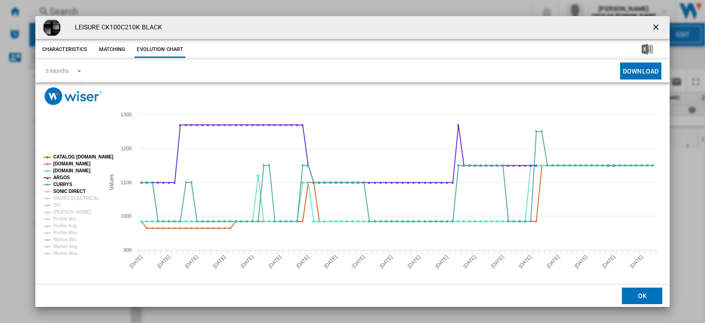
click at [72, 191] on tspan "SONIC DIRECT" at bounding box center [69, 191] width 32 height 5
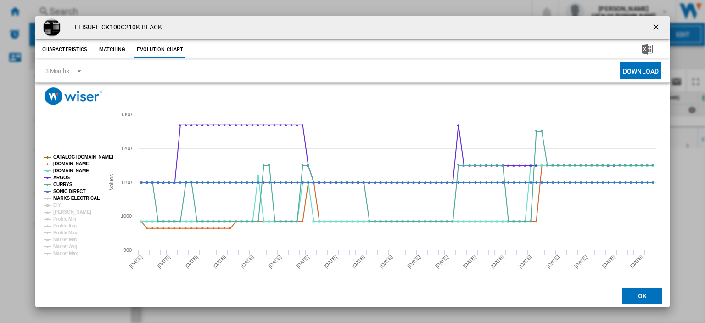
click at [72, 196] on tspan "MARKS ELECTRICAL" at bounding box center [76, 198] width 46 height 5
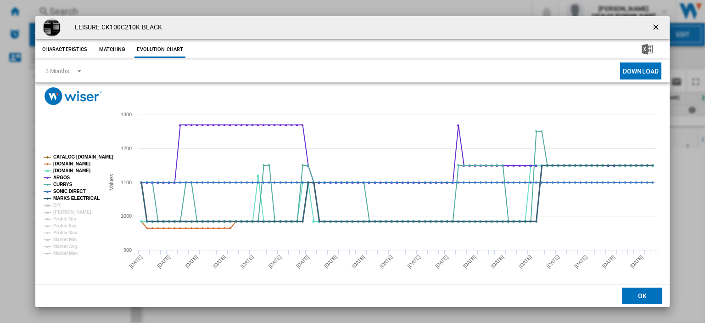
click at [64, 198] on tspan "MARKS ELECTRICAL" at bounding box center [76, 198] width 46 height 5
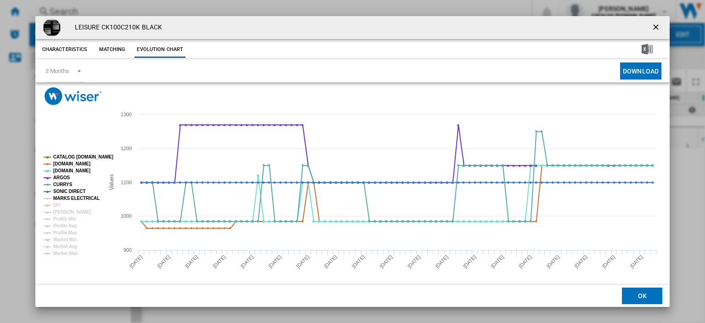
click at [73, 197] on tspan "MARKS ELECTRICAL" at bounding box center [76, 198] width 46 height 5
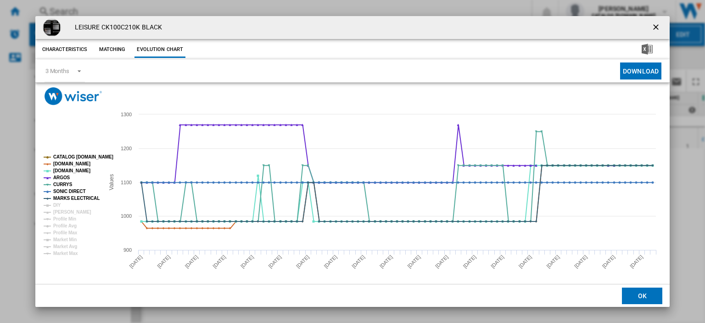
click at [655, 27] on ng-md-icon "getI18NText('BUTTONS.CLOSE_DIALOG')" at bounding box center [657, 28] width 11 height 11
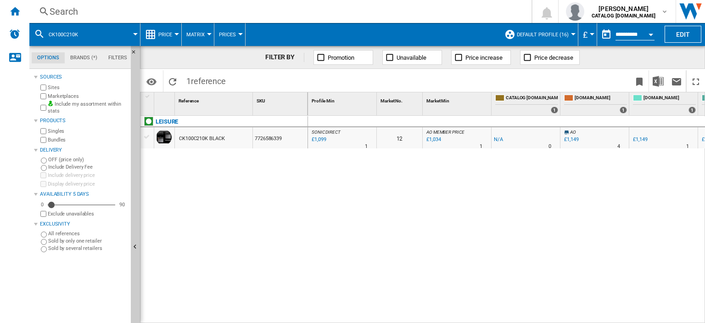
click at [58, 8] on div "Search" at bounding box center [279, 11] width 458 height 13
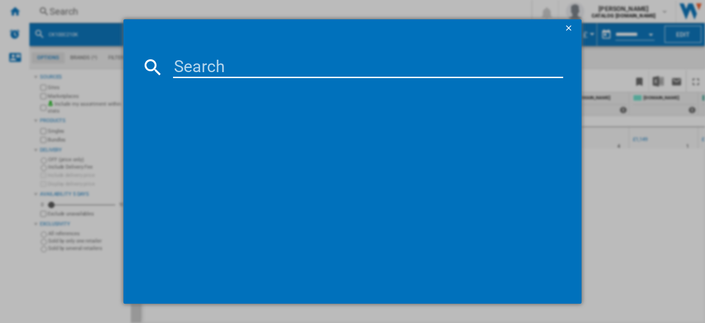
type input "CK100C210S"
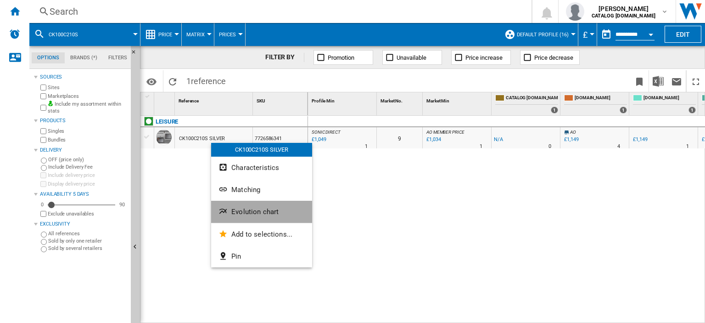
click at [259, 214] on span "Evolution chart" at bounding box center [254, 212] width 47 height 8
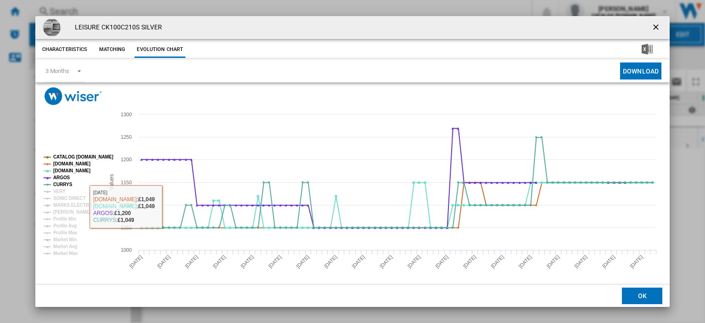
click at [54, 190] on tspan "VERY" at bounding box center [59, 191] width 12 height 5
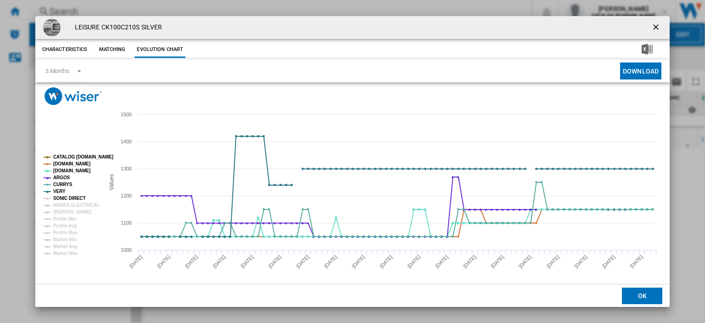
click at [61, 198] on tspan "SONIC DIRECT" at bounding box center [69, 198] width 32 height 5
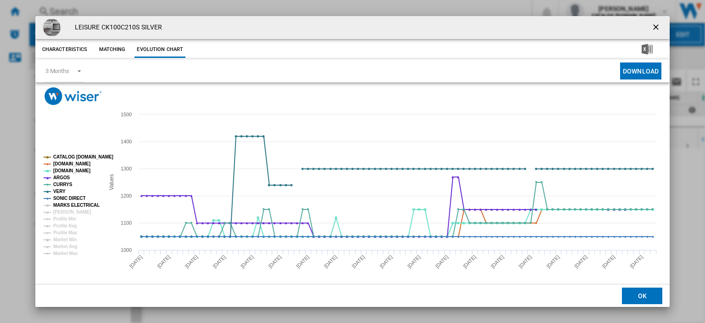
click at [66, 205] on tspan "MARKS ELECTRICAL" at bounding box center [76, 205] width 46 height 5
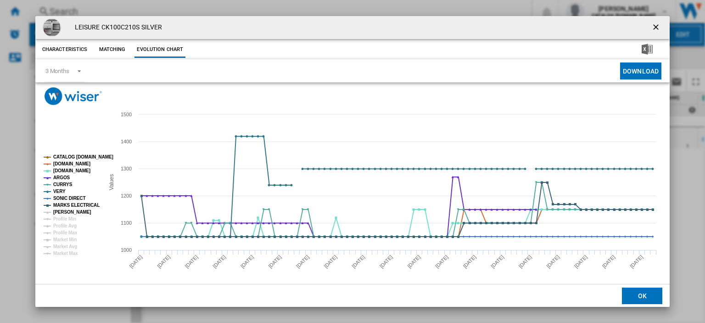
click at [62, 210] on tspan "[PERSON_NAME]" at bounding box center [72, 211] width 38 height 5
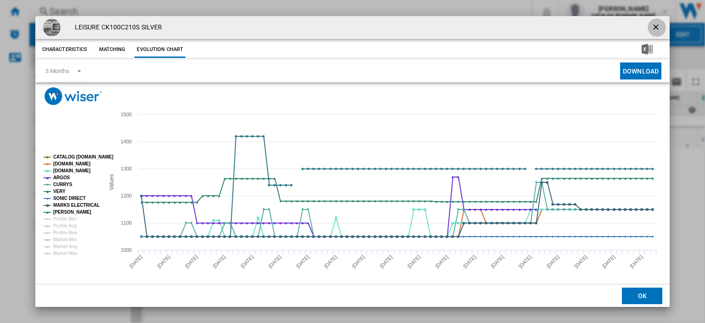
click at [652, 26] on ng-md-icon "getI18NText('BUTTONS.CLOSE_DIALOG')" at bounding box center [657, 28] width 11 height 11
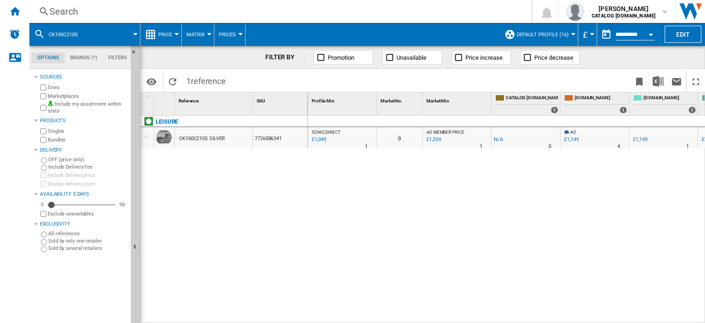
click at [59, 12] on div "Search" at bounding box center [279, 11] width 458 height 13
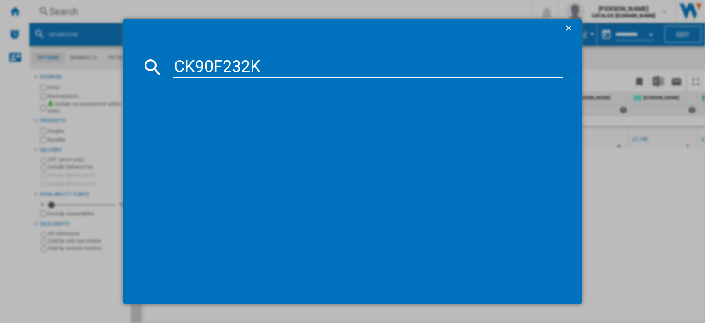
type input "CK90F232K"
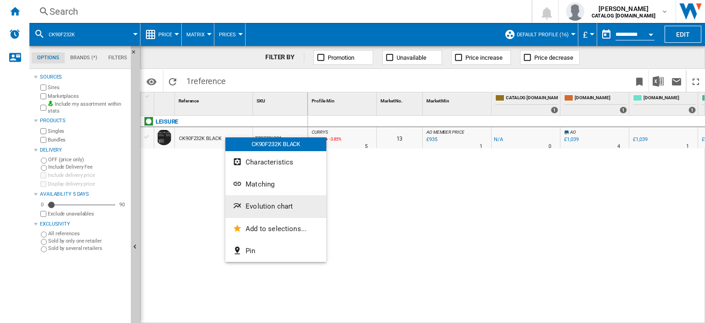
click at [277, 206] on span "Evolution chart" at bounding box center [269, 206] width 47 height 8
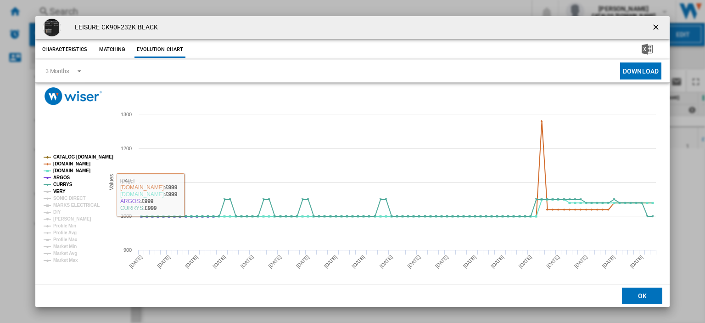
click at [57, 191] on tspan "VERY" at bounding box center [59, 191] width 12 height 5
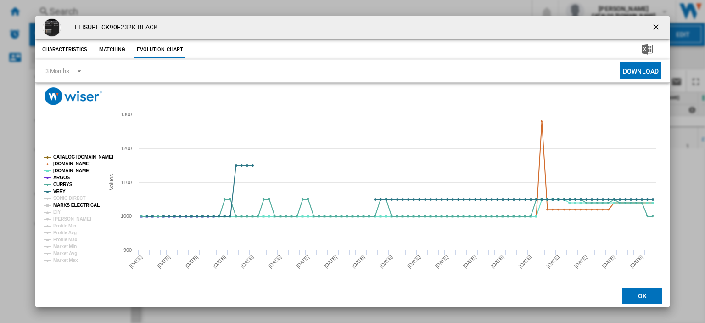
click at [59, 203] on tspan "MARKS ELECTRICAL" at bounding box center [76, 205] width 46 height 5
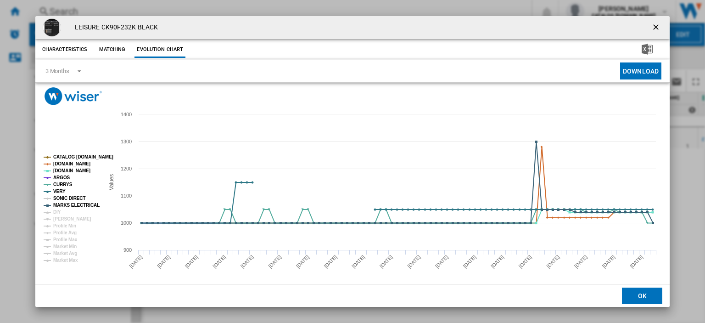
click at [63, 197] on tspan "SONIC DIRECT" at bounding box center [69, 198] width 32 height 5
click at [652, 26] on ng-md-icon "getI18NText('BUTTONS.CLOSE_DIALOG')" at bounding box center [657, 28] width 11 height 11
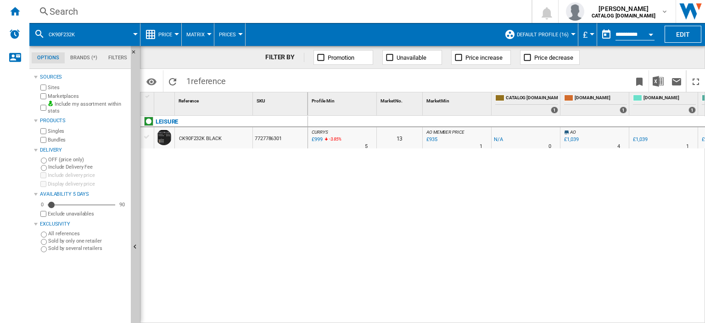
click at [648, 27] on button "Open calendar" at bounding box center [651, 33] width 17 height 17
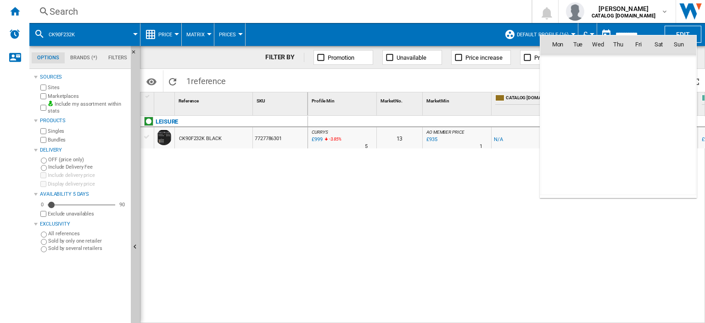
scroll to position [4381, 0]
click at [617, 126] on span "18" at bounding box center [618, 124] width 19 height 19
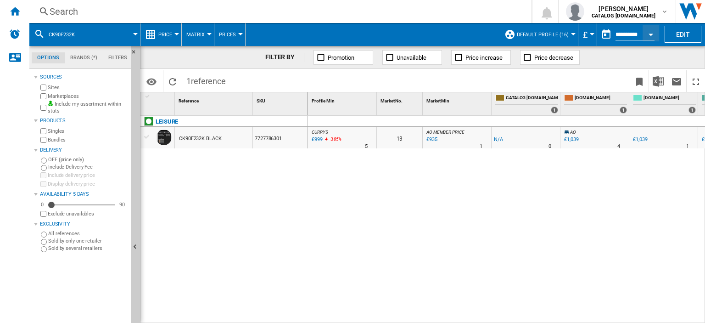
click at [68, 14] on div "Search" at bounding box center [279, 11] width 458 height 13
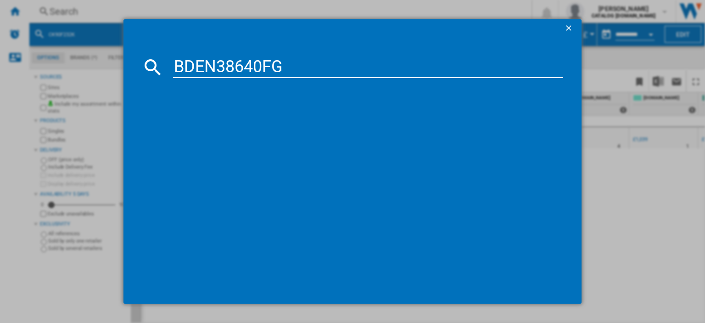
type input "BDEN38640FG"
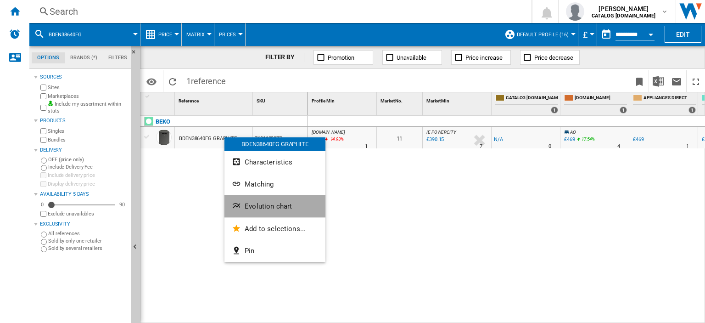
click at [271, 210] on span "Evolution chart" at bounding box center [268, 206] width 47 height 8
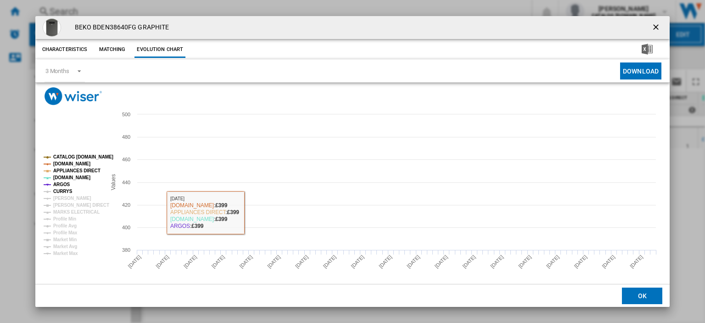
click at [58, 192] on tspan "CURRYS" at bounding box center [62, 191] width 19 height 5
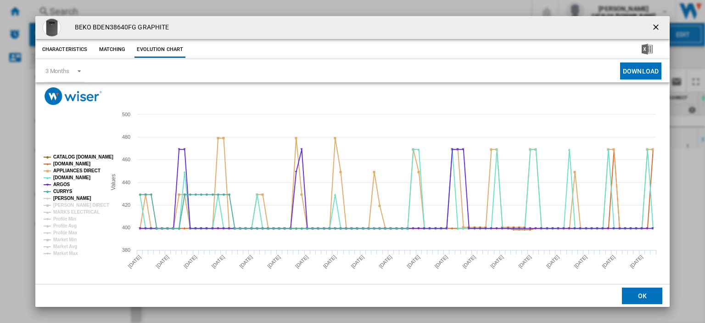
click at [61, 197] on tspan "[PERSON_NAME]" at bounding box center [72, 198] width 38 height 5
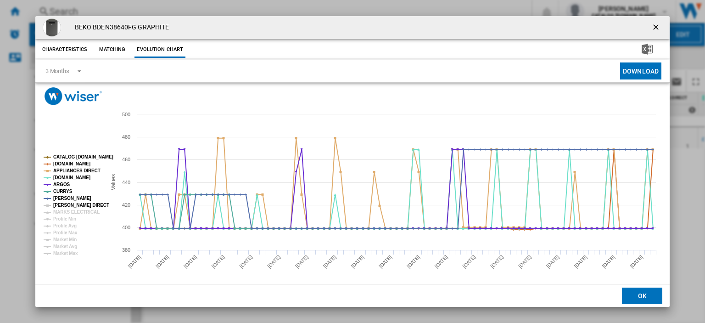
click at [61, 203] on tspan "[PERSON_NAME] DIRECT" at bounding box center [81, 205] width 56 height 5
click at [63, 211] on tspan "MARKS ELECTRICAL" at bounding box center [76, 211] width 46 height 5
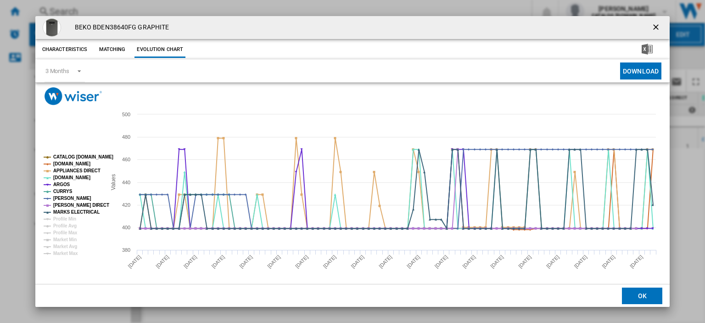
click at [654, 27] on ng-md-icon "getI18NText('BUTTONS.CLOSE_DIALOG')" at bounding box center [657, 28] width 11 height 11
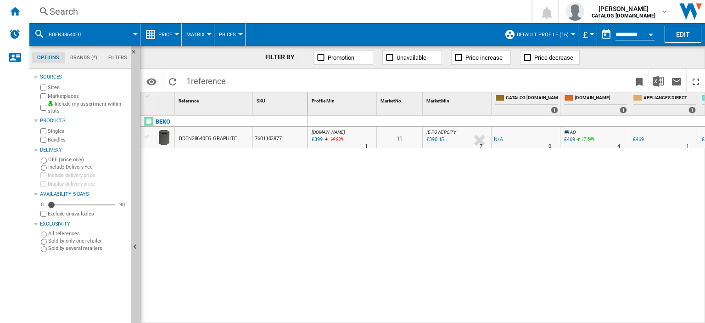
click at [55, 15] on div "Search" at bounding box center [279, 11] width 458 height 13
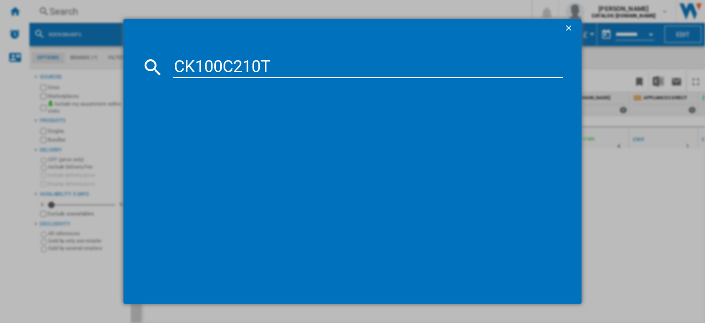
type input "CK100C210T"
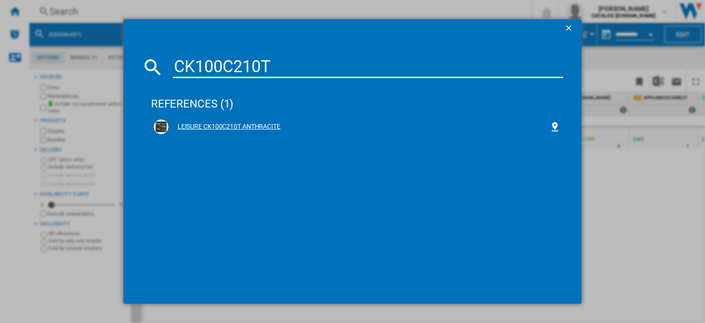
click at [213, 125] on div "LEISURE CK100C210T ANTHRACITE" at bounding box center [359, 126] width 381 height 9
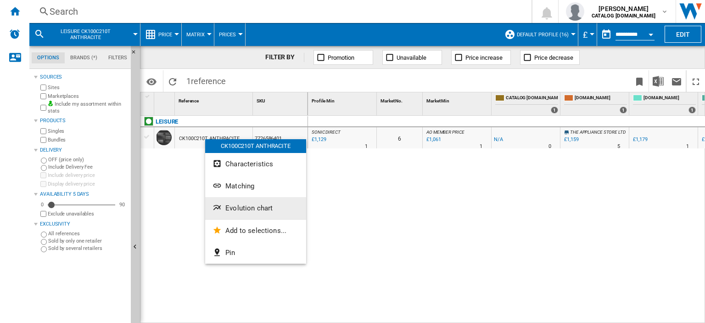
click at [246, 209] on span "Evolution chart" at bounding box center [248, 208] width 47 height 8
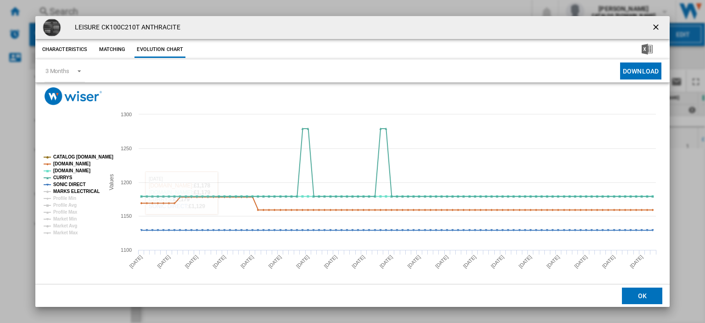
click at [71, 189] on tspan "MARKS ELECTRICAL" at bounding box center [76, 191] width 46 height 5
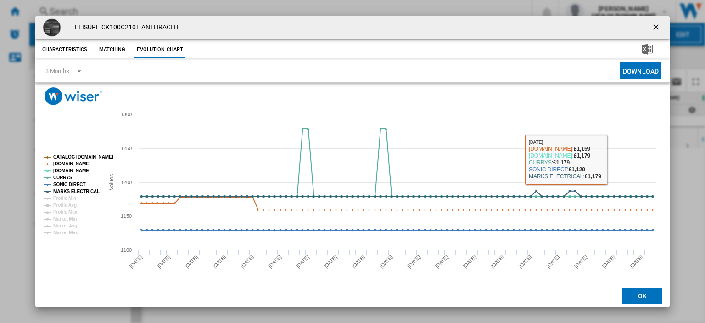
click at [652, 28] on ng-md-icon "getI18NText('BUTTONS.CLOSE_DIALOG')" at bounding box center [657, 28] width 11 height 11
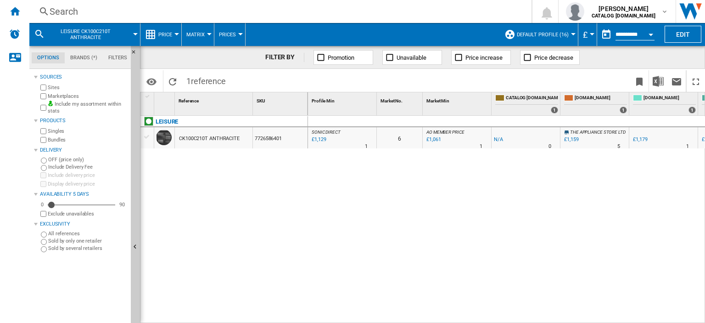
click at [70, 11] on div "Search" at bounding box center [279, 11] width 458 height 13
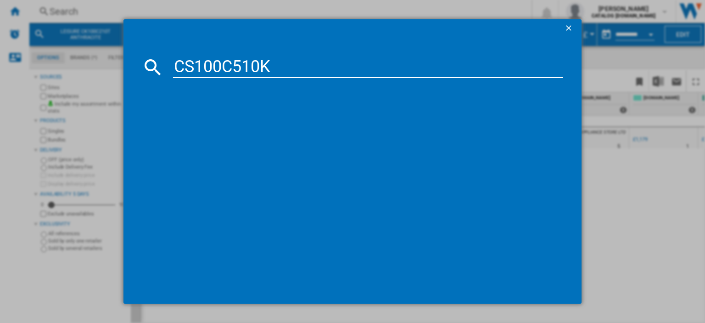
type input "CS100C510K"
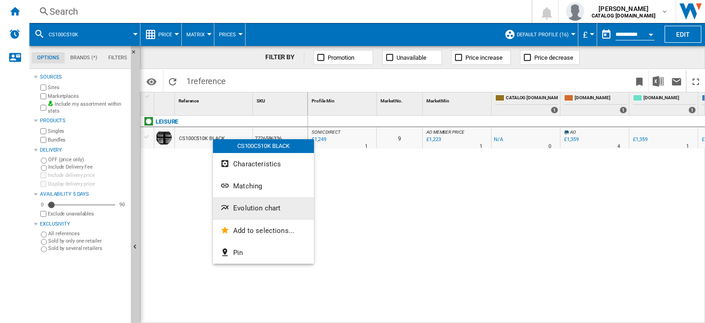
click at [259, 207] on span "Evolution chart" at bounding box center [256, 208] width 47 height 8
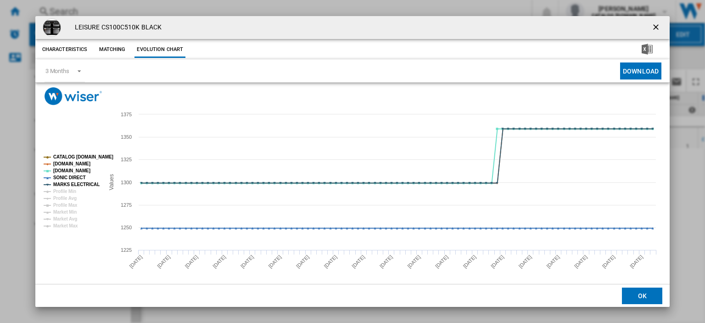
click at [652, 26] on ng-md-icon "getI18NText('BUTTONS.CLOSE_DIALOG')" at bounding box center [657, 28] width 11 height 11
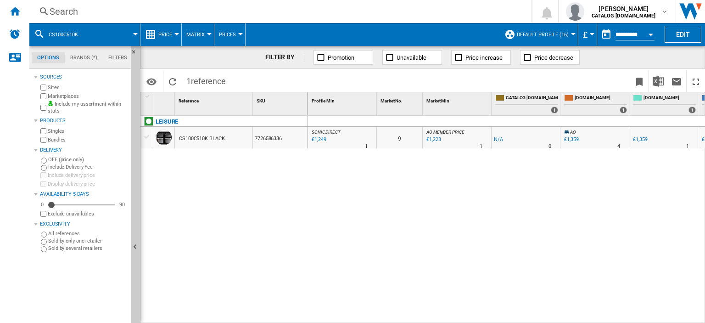
click at [67, 12] on div "Search" at bounding box center [279, 11] width 458 height 13
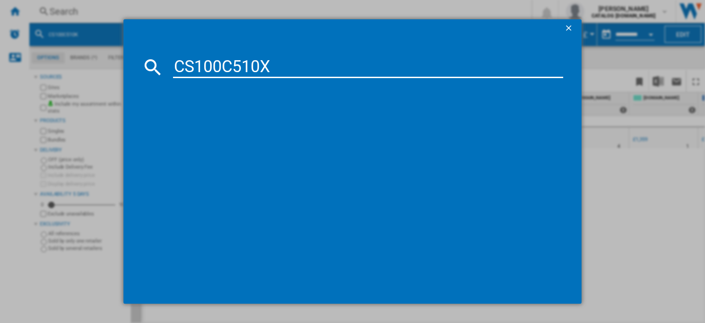
type input "CS100C510X"
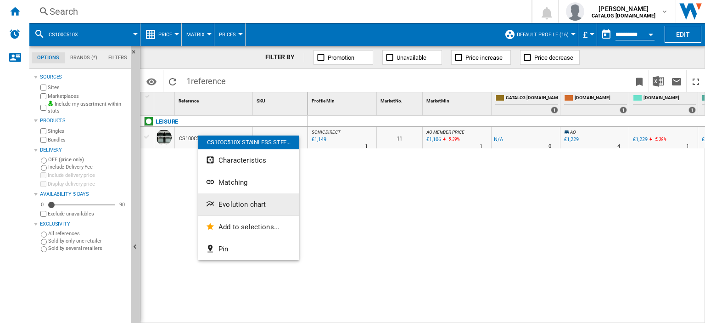
click at [241, 206] on span "Evolution chart" at bounding box center [242, 204] width 47 height 8
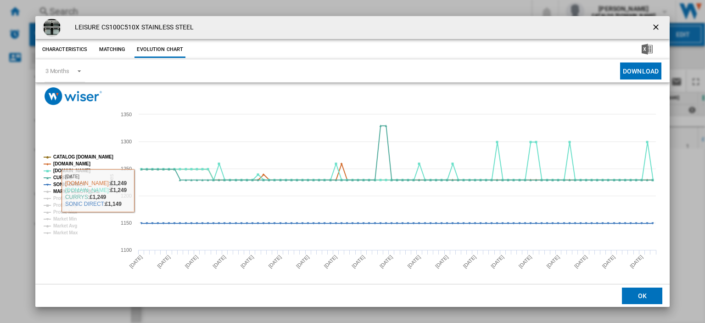
click at [81, 190] on tspan "MARKS ELECTRICAL" at bounding box center [76, 191] width 46 height 5
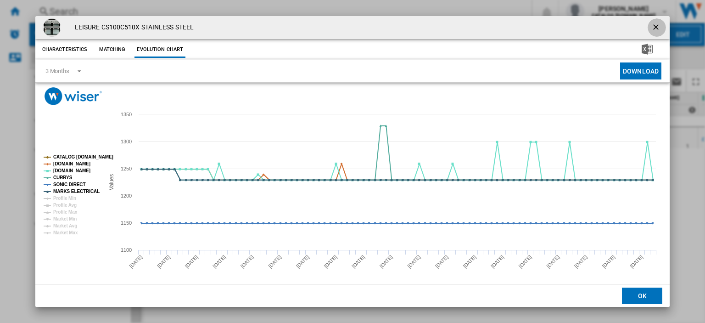
click at [654, 26] on ng-md-icon "getI18NText('BUTTONS.CLOSE_DIALOG')" at bounding box center [657, 28] width 11 height 11
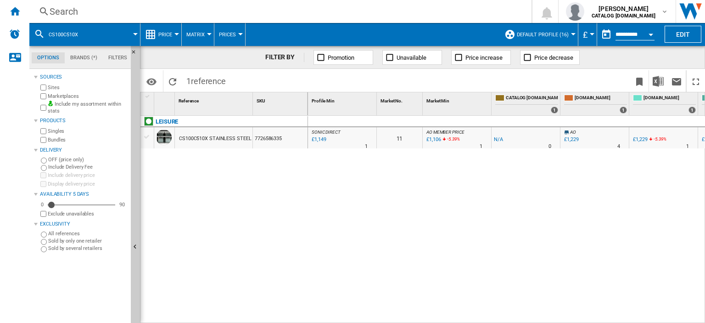
click at [61, 12] on div "Search" at bounding box center [279, 11] width 458 height 13
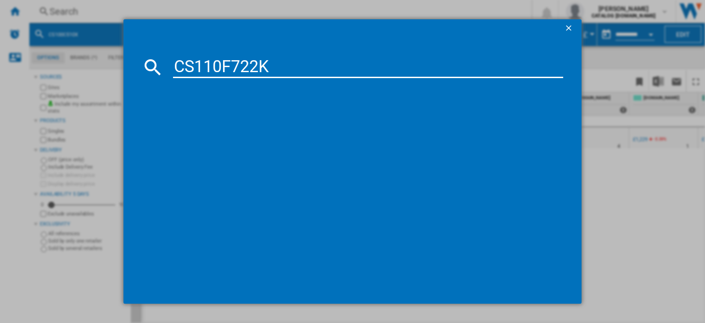
type input "CS110F722K"
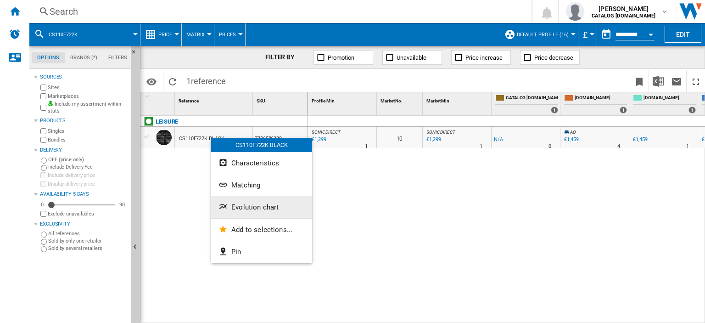
click at [250, 209] on span "Evolution chart" at bounding box center [254, 207] width 47 height 8
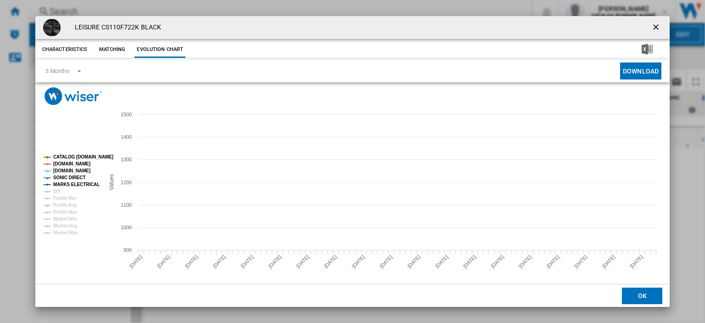
click button "OK" at bounding box center [642, 295] width 40 height 17
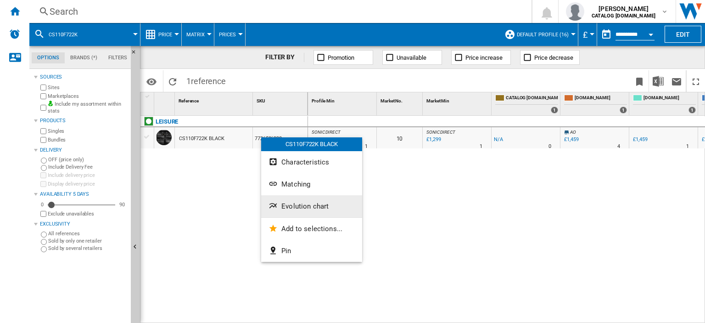
click at [296, 202] on span "Evolution chart" at bounding box center [304, 206] width 47 height 8
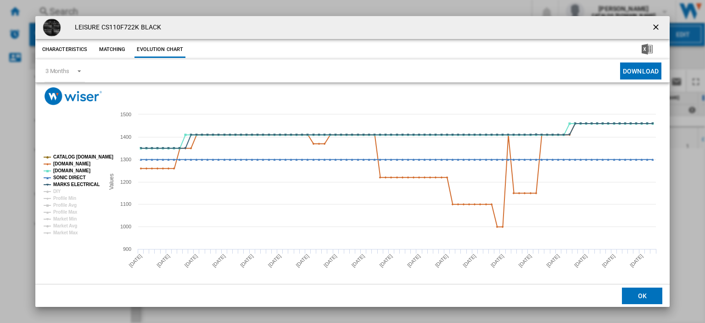
click at [652, 28] on ng-md-icon "getI18NText('BUTTONS.CLOSE_DIALOG')" at bounding box center [657, 28] width 11 height 11
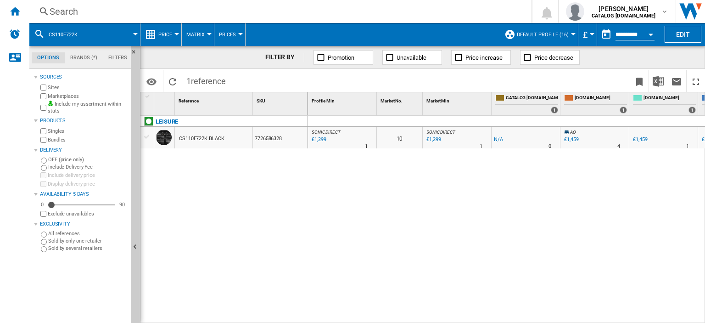
click at [59, 9] on div "Search" at bounding box center [279, 11] width 458 height 13
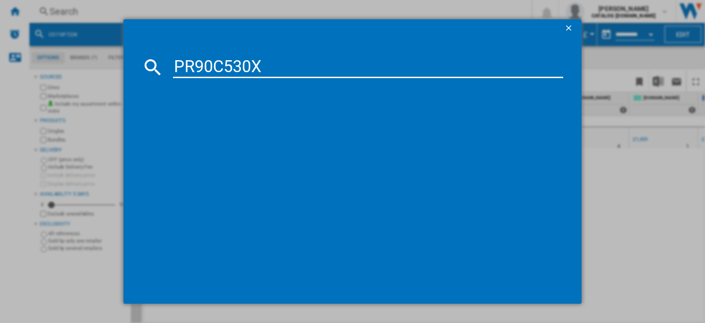
type input "PR90C530X"
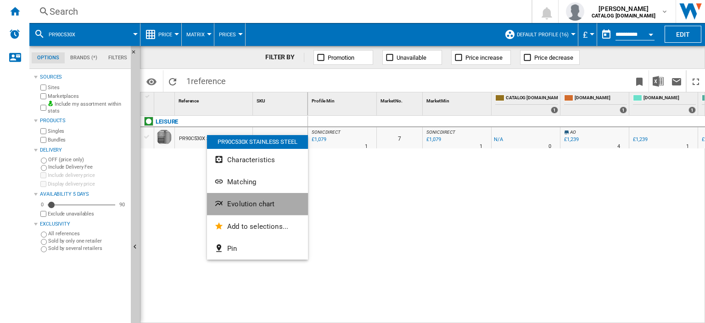
click at [247, 202] on span "Evolution chart" at bounding box center [250, 204] width 47 height 8
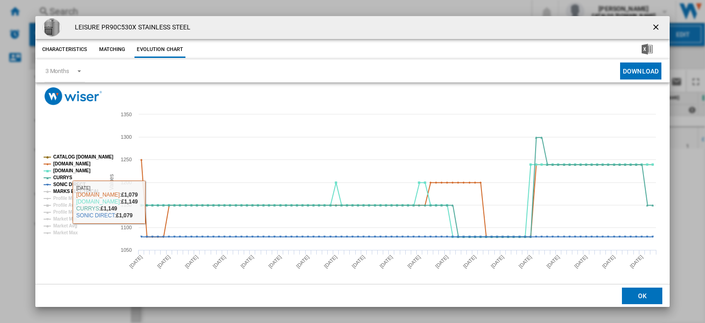
click at [80, 190] on tspan "MARKS ELECTRICAL" at bounding box center [76, 191] width 46 height 5
